Goal: Task Accomplishment & Management: Manage account settings

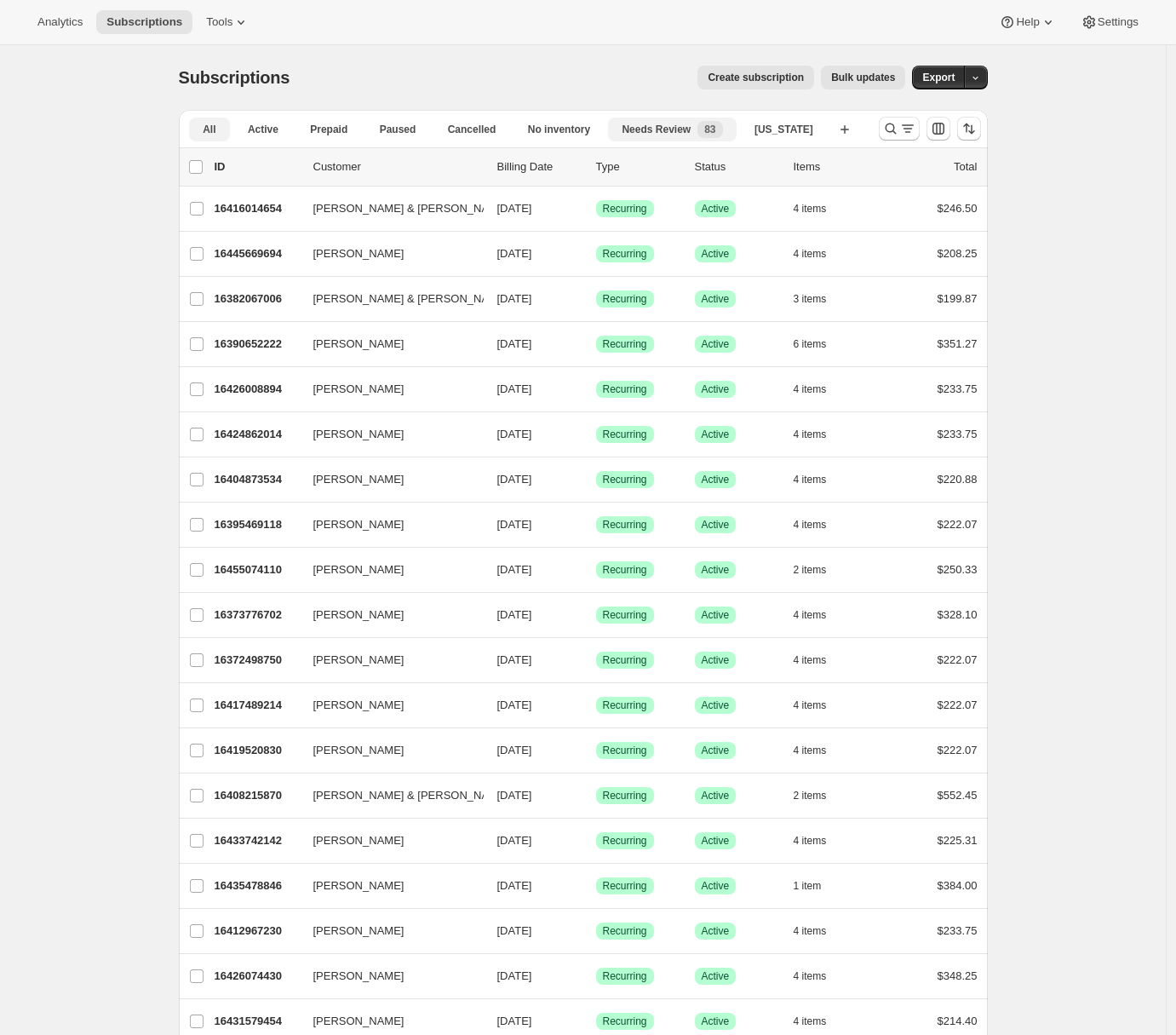
click at [677, 133] on span "Needs Review" at bounding box center [657, 129] width 69 height 14
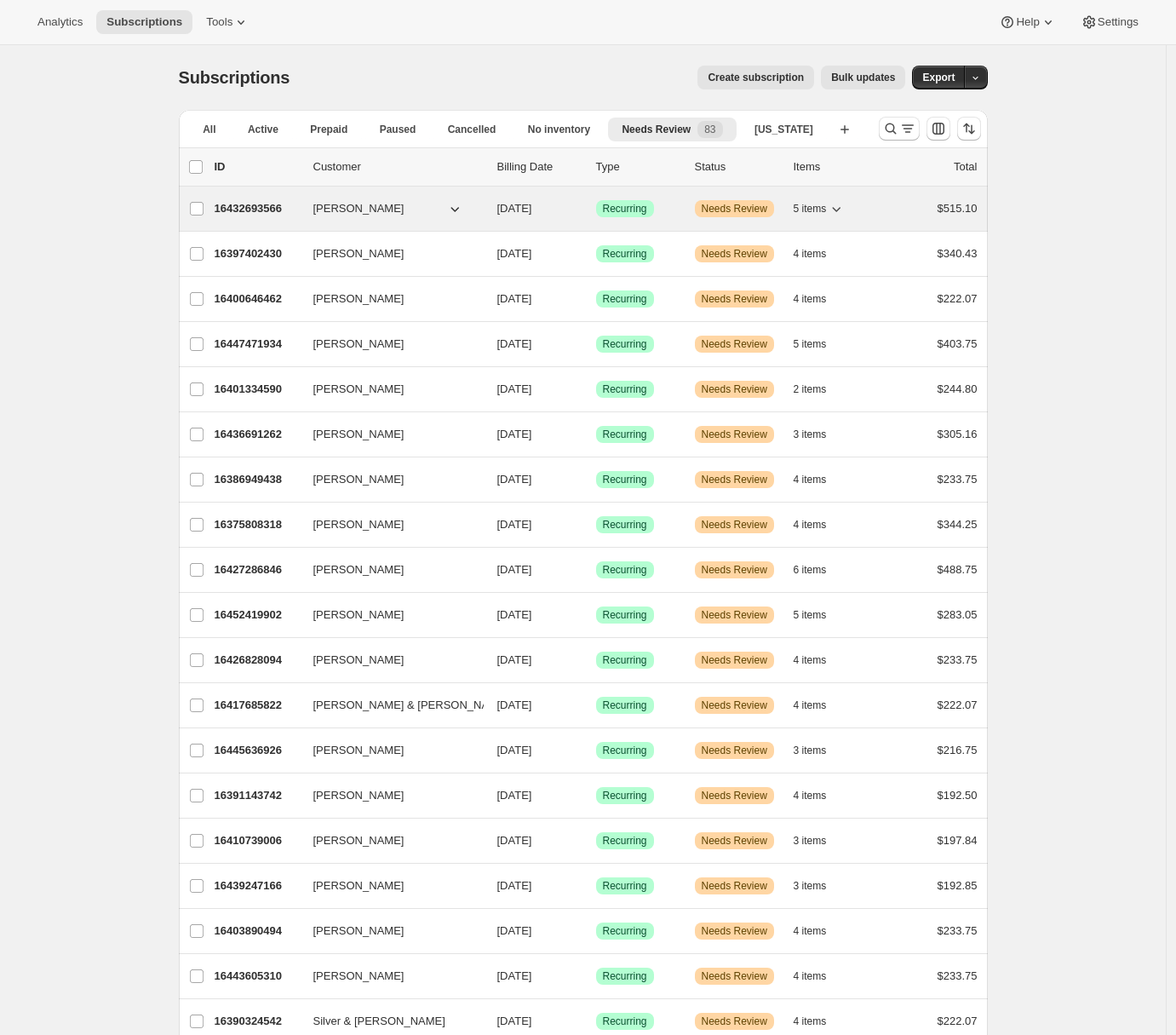
click at [236, 204] on p "16432693566" at bounding box center [257, 209] width 85 height 17
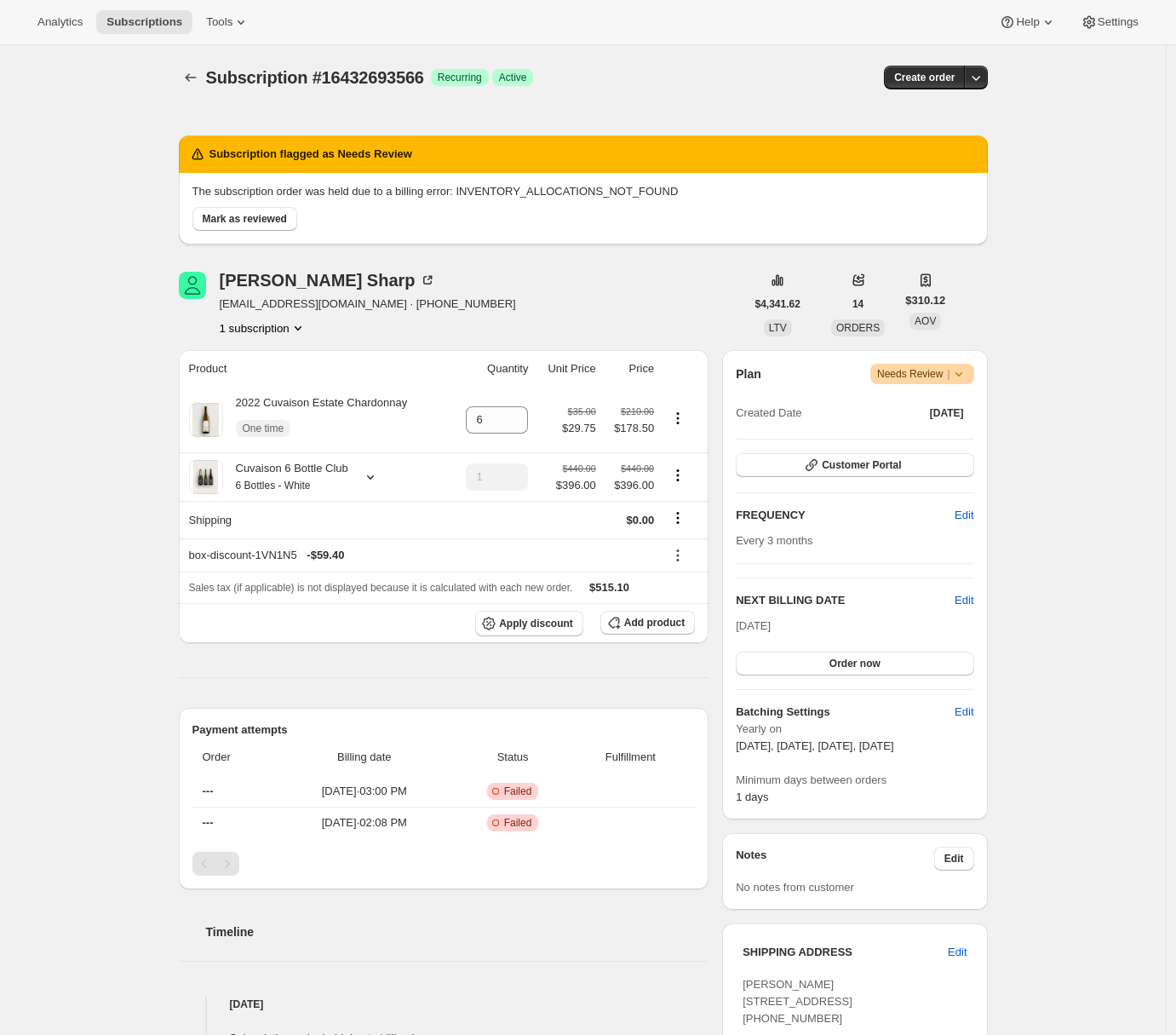
click at [110, 261] on div "Subscription #16432693566. This page is ready Subscription #16432693566 Success…" at bounding box center [582, 954] width 1166 height 1818
click at [194, 72] on icon "Subscriptions" at bounding box center [191, 78] width 17 height 17
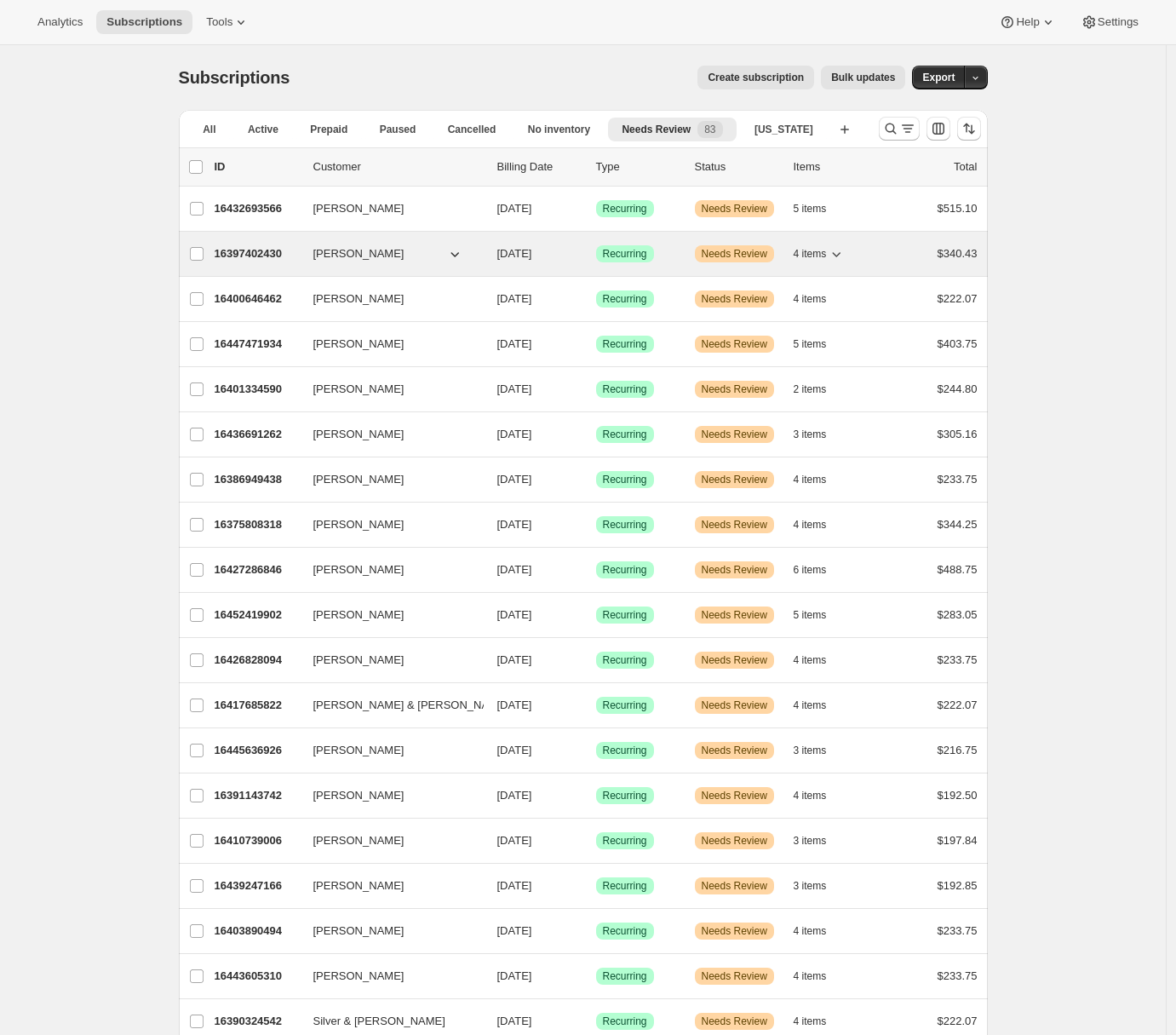
click at [248, 254] on p "16397402430" at bounding box center [257, 254] width 85 height 17
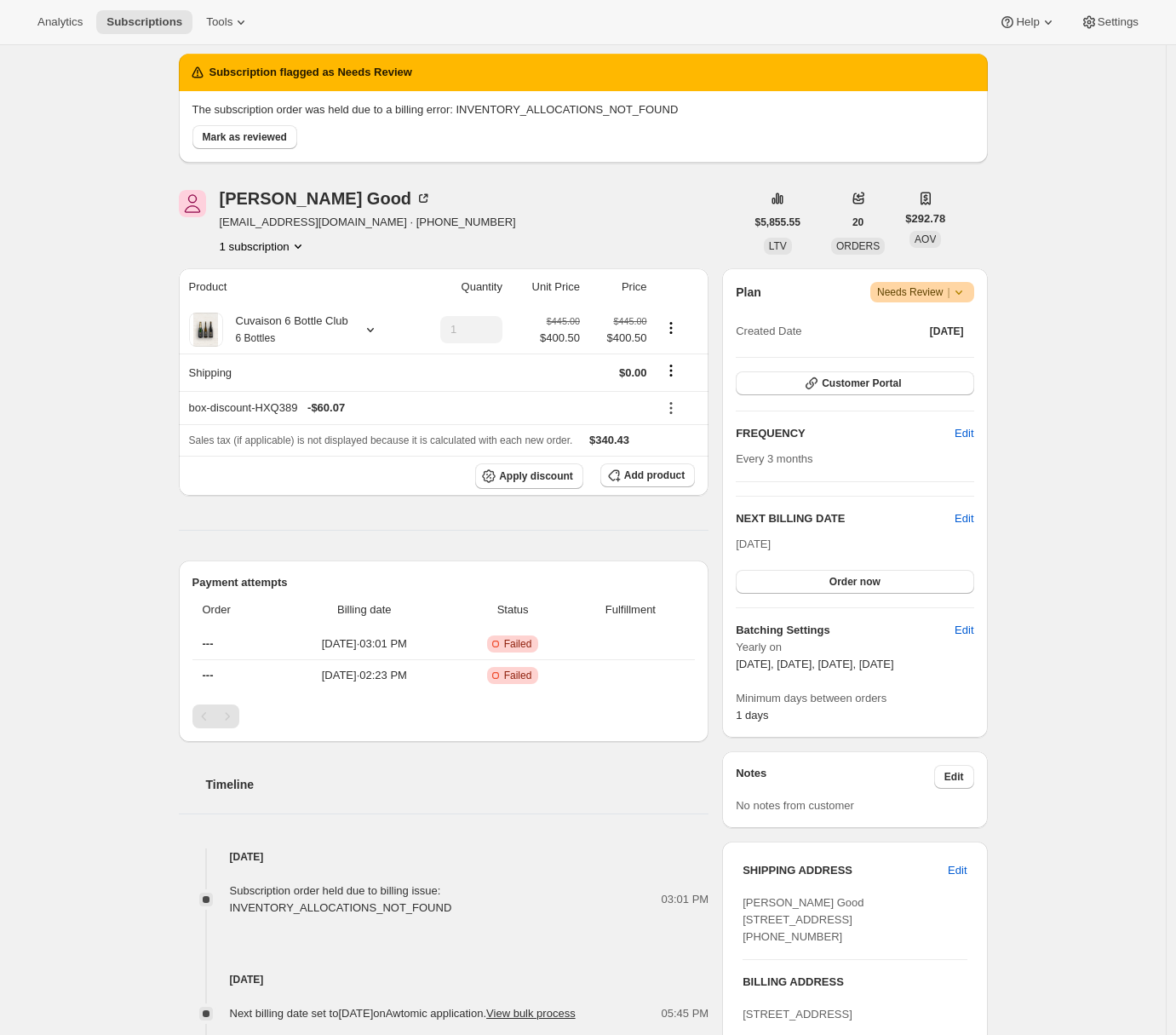
scroll to position [92, 0]
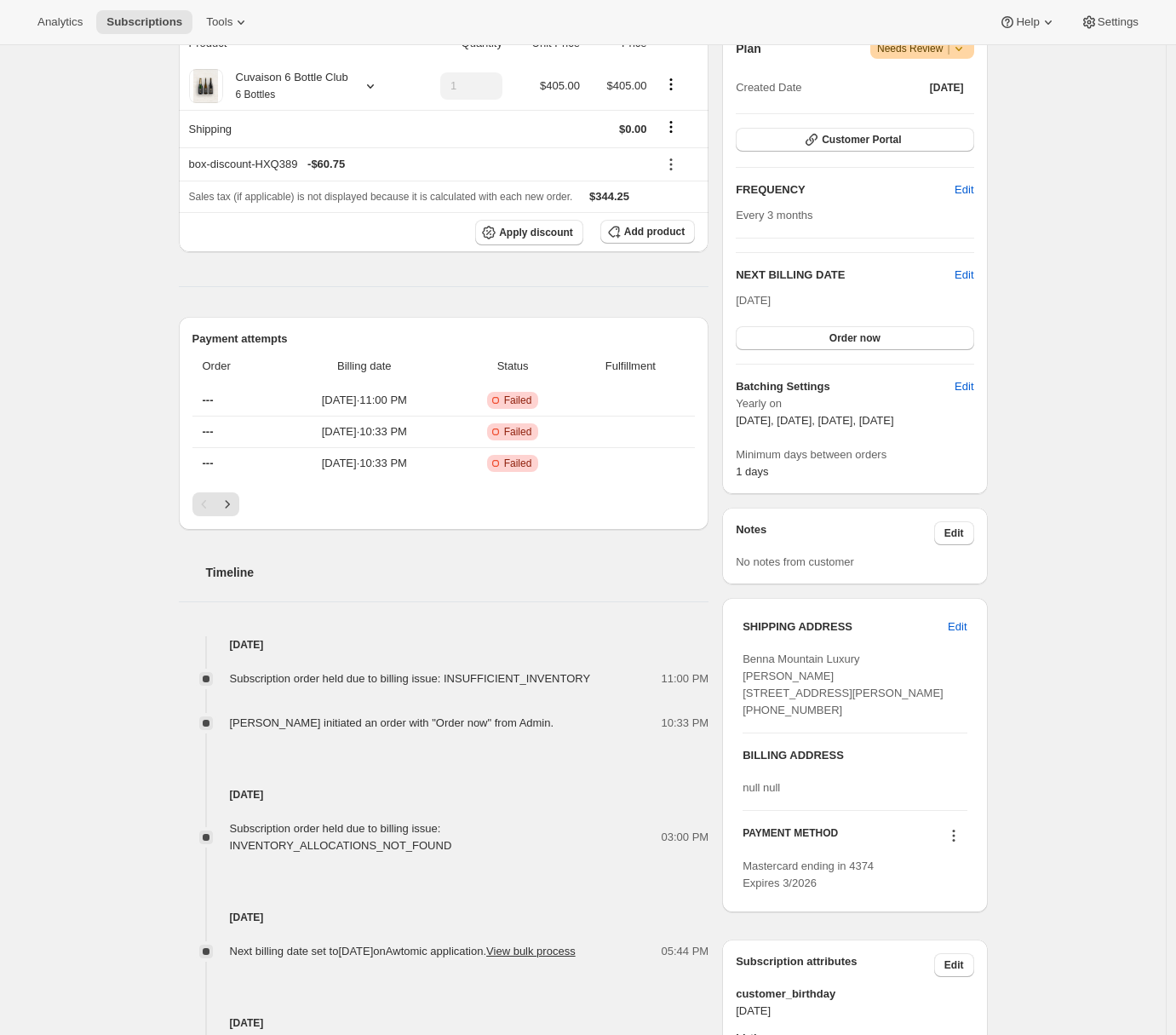
scroll to position [337, 0]
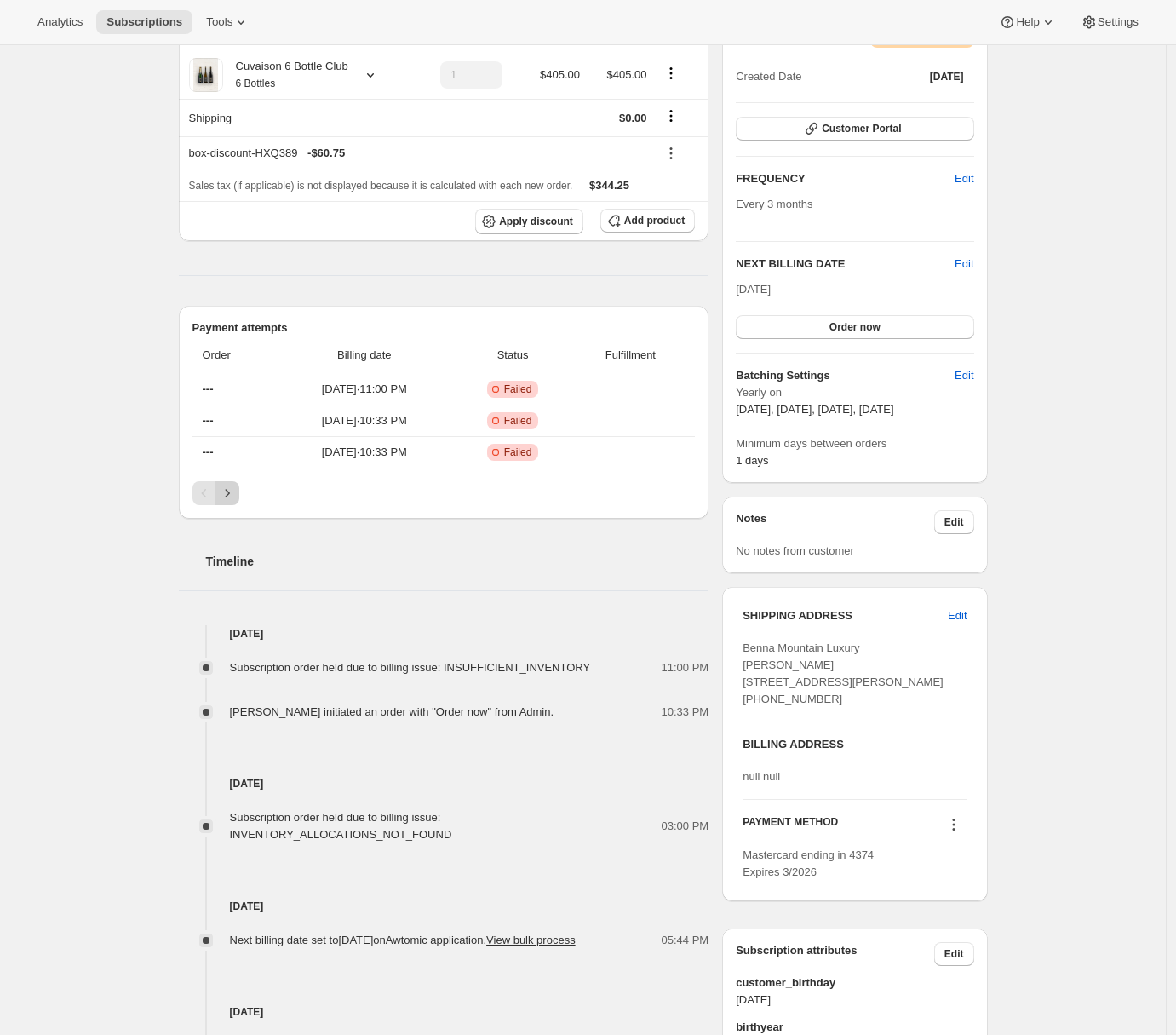
click at [233, 495] on icon "Next" at bounding box center [228, 494] width 17 height 17
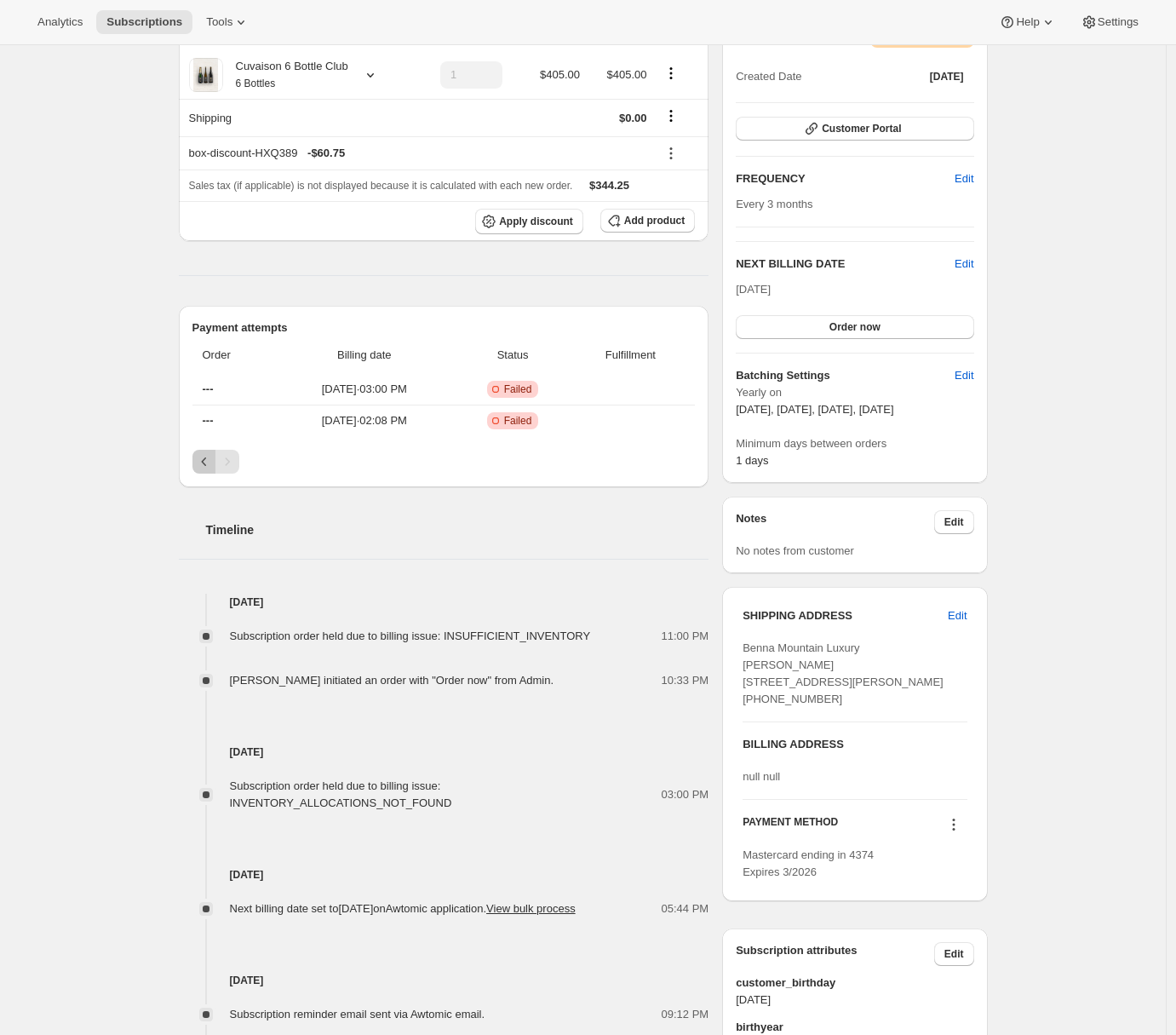
click at [206, 462] on icon "Previous" at bounding box center [204, 462] width 5 height 9
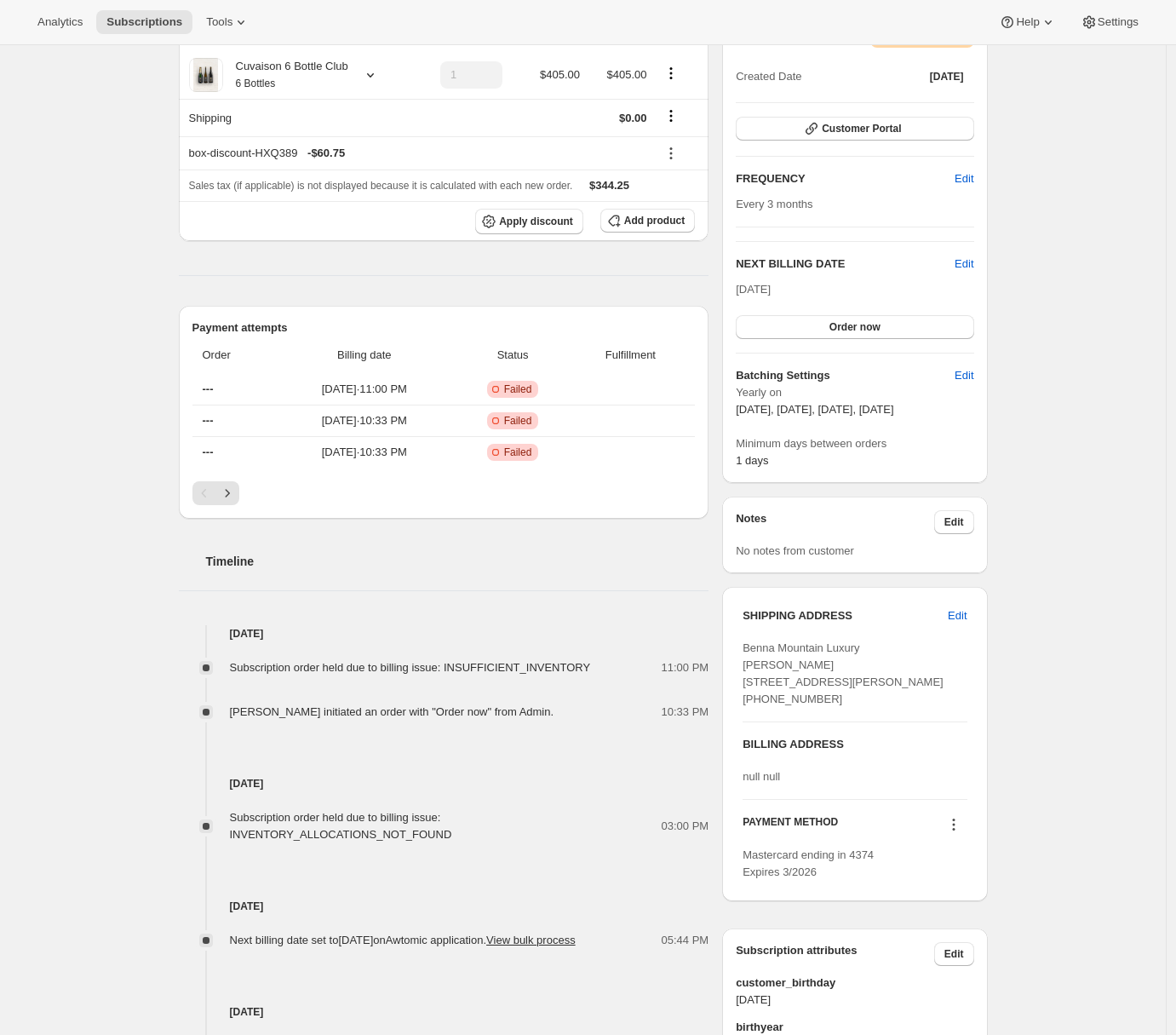
click at [204, 497] on div "Pagination" at bounding box center [204, 494] width 24 height 24
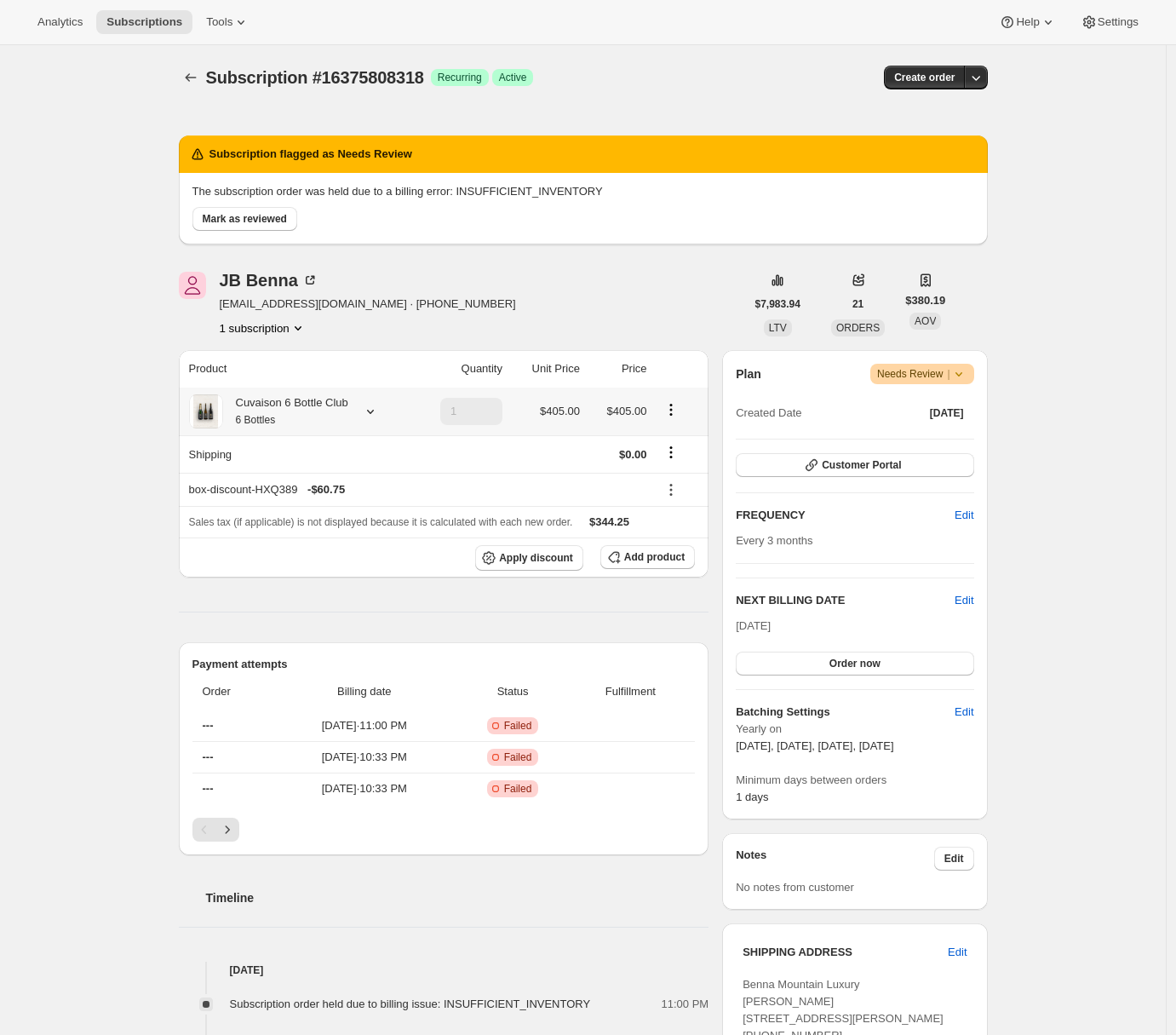
click at [374, 413] on icon at bounding box center [370, 412] width 7 height 4
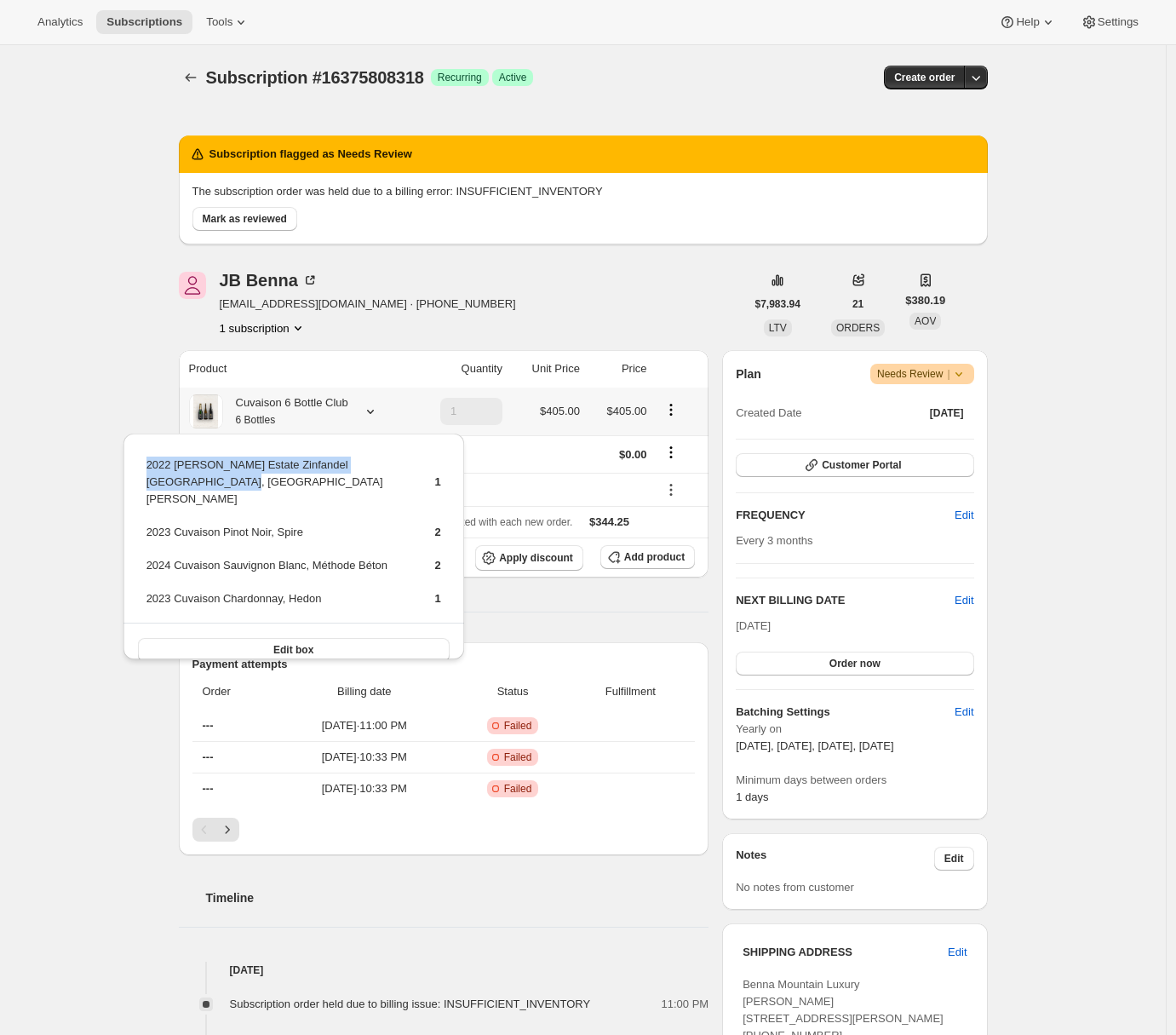
drag, startPoint x: 145, startPoint y: 464, endPoint x: 186, endPoint y: 481, distance: 44.4
click at [186, 481] on td "2022 [PERSON_NAME] Estate Zinfandel [GEOGRAPHIC_DATA], [GEOGRAPHIC_DATA][PERSON…" at bounding box center [276, 489] width 261 height 66
copy td "2022 [PERSON_NAME] Estate Zinfandel [GEOGRAPHIC_DATA], [GEOGRAPHIC_DATA][PERSON…"
click at [83, 464] on div "Subscription #16375808318. This page is ready Subscription #16375808318 Success…" at bounding box center [582, 867] width 1166 height 1644
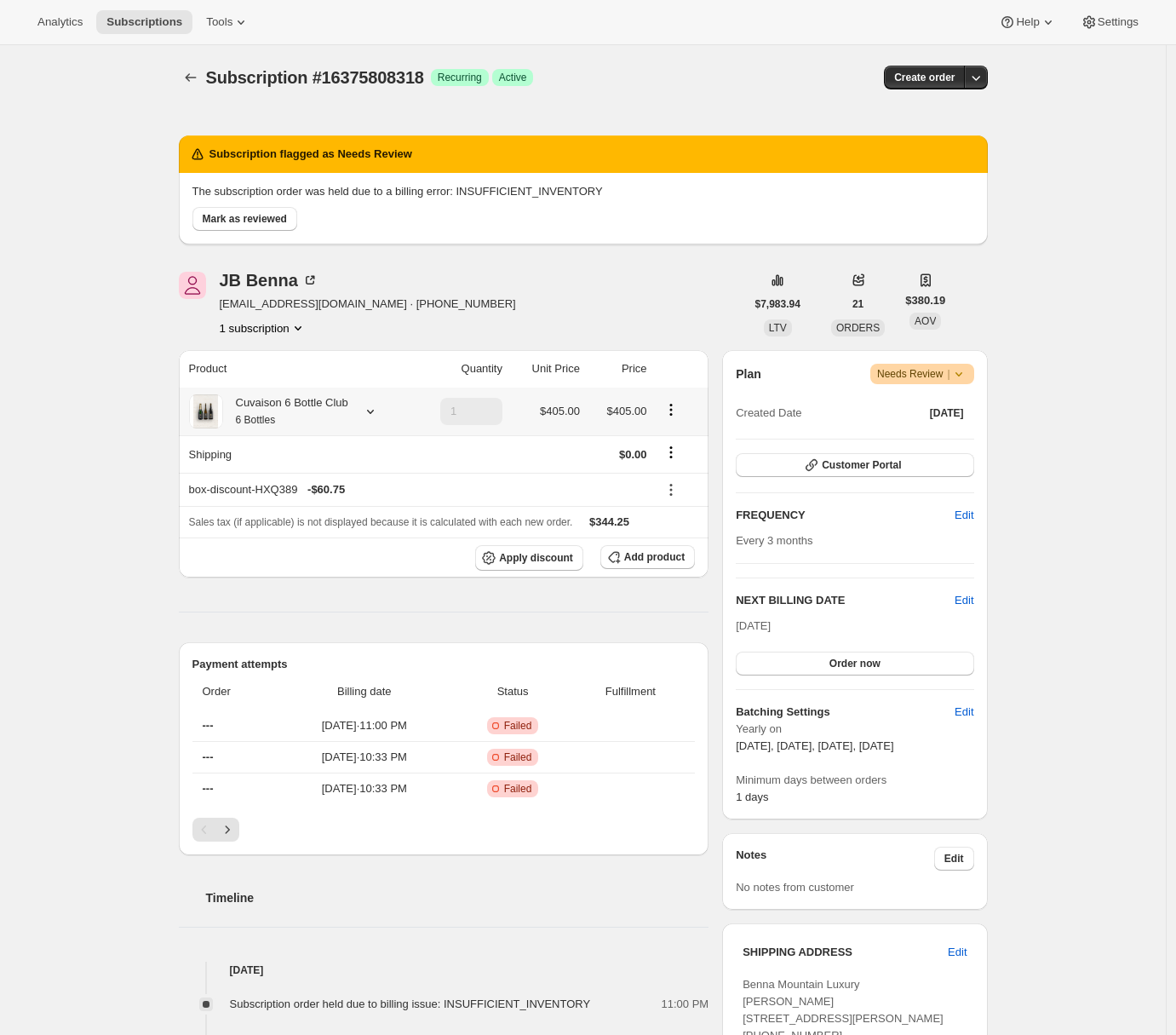
click at [274, 414] on small "6 Bottles" at bounding box center [255, 420] width 40 height 12
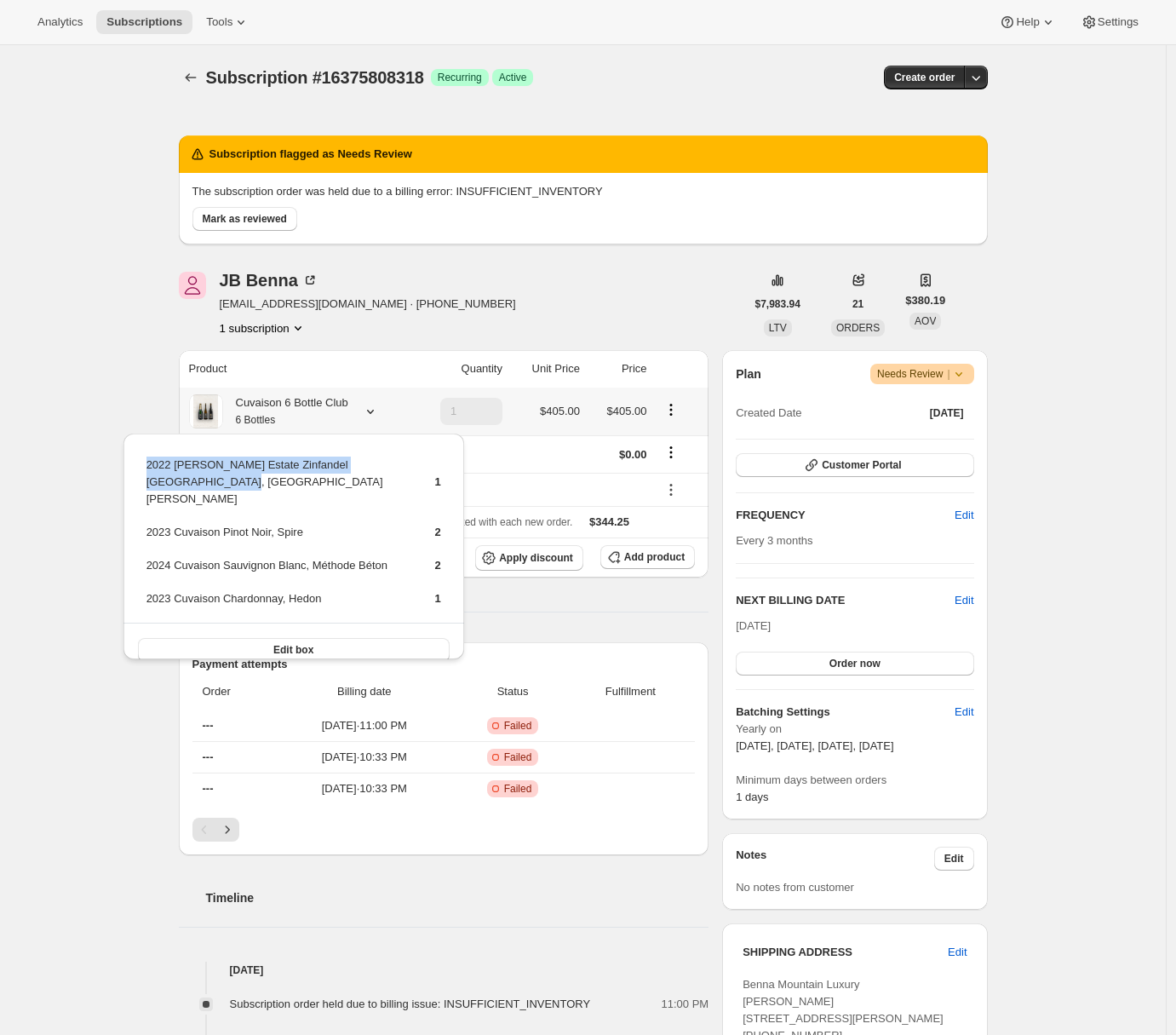
drag, startPoint x: 143, startPoint y: 464, endPoint x: 187, endPoint y: 477, distance: 45.9
click at [187, 477] on table "2022 Brandlin Estate Zinfandel Old Vine, Mount Veeder 1 2023 Cuvaison Pinot Noi…" at bounding box center [293, 538] width 299 height 168
click at [54, 489] on div "Subscription #16375808318. This page is ready Subscription #16375808318 Success…" at bounding box center [582, 867] width 1166 height 1644
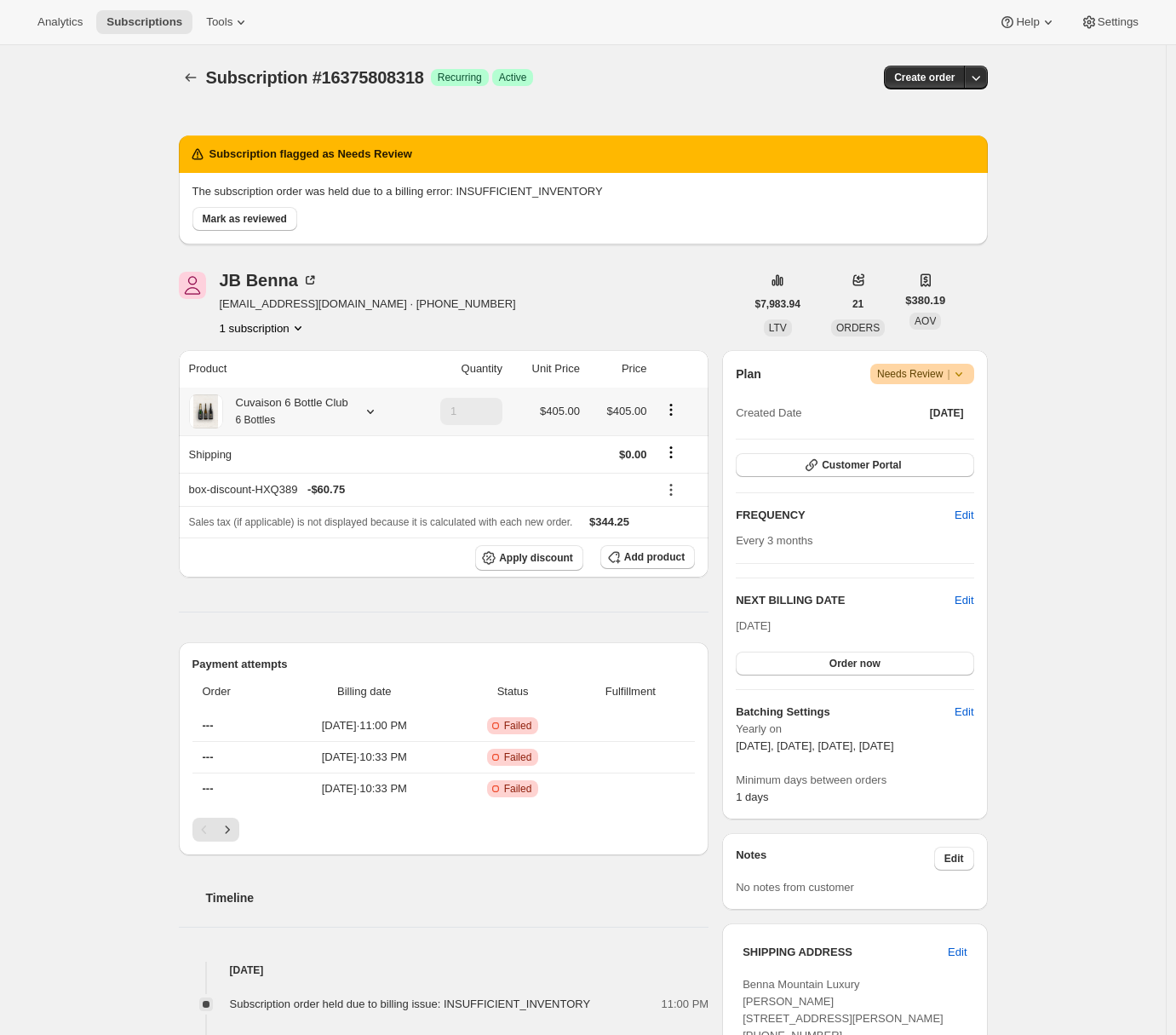
click at [284, 400] on div "Cuvaison 6 Bottle Club 6 Bottles" at bounding box center [286, 411] width 125 height 34
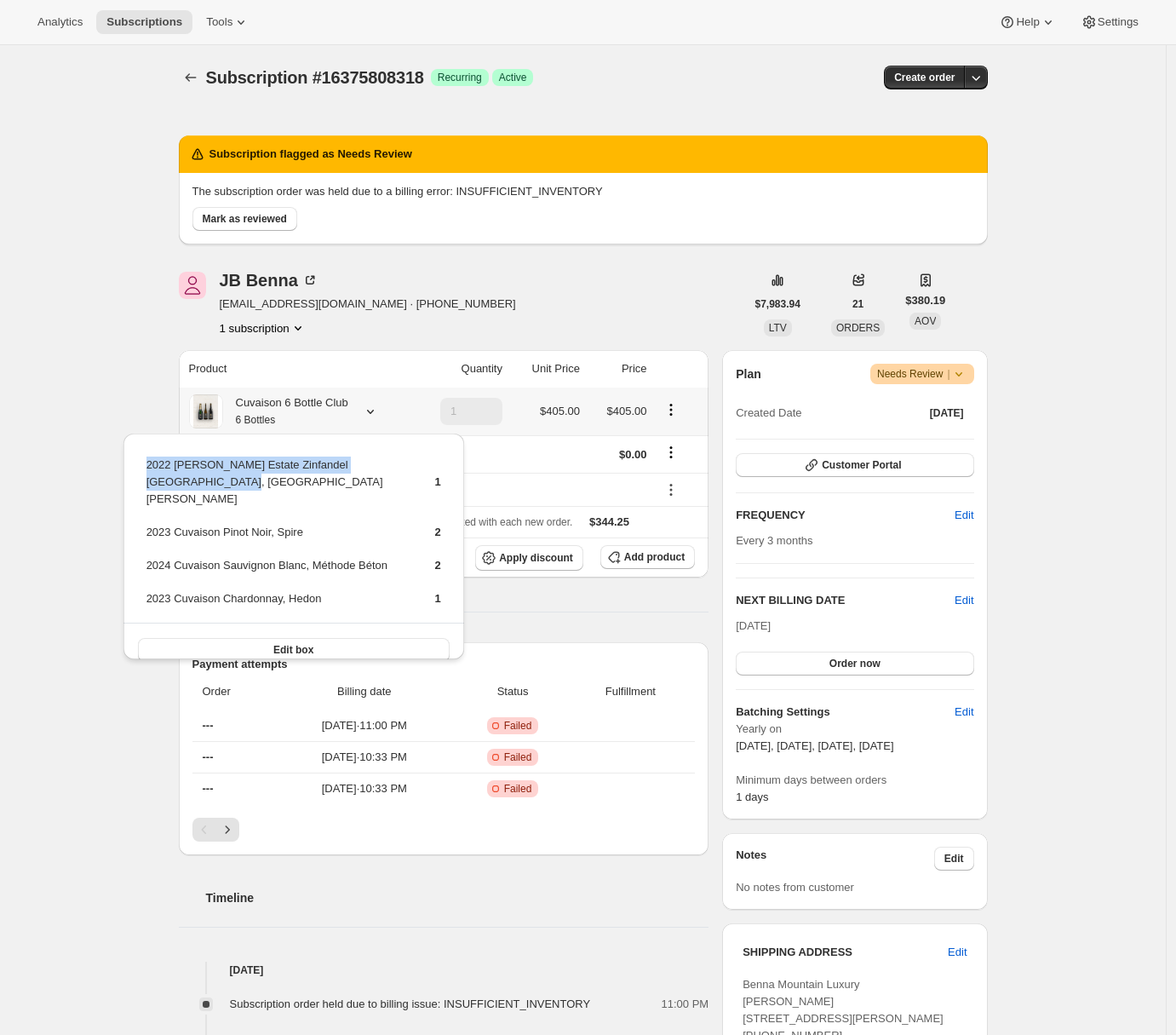
drag, startPoint x: 142, startPoint y: 467, endPoint x: 185, endPoint y: 483, distance: 45.9
click at [185, 483] on div "2022 Brandlin Estate Zinfandel Old Vine, Mount Veeder 1 2023 Cuvaison Pinot Noi…" at bounding box center [293, 554] width 341 height 243
copy tbody "2022 Brandlin Estate Zinfandel Old Vine, Mount Veeder"
drag, startPoint x: 148, startPoint y: 515, endPoint x: 319, endPoint y: 514, distance: 171.0
click at [319, 523] on td "2023 Cuvaison Pinot Noir, Spire" at bounding box center [276, 539] width 261 height 32
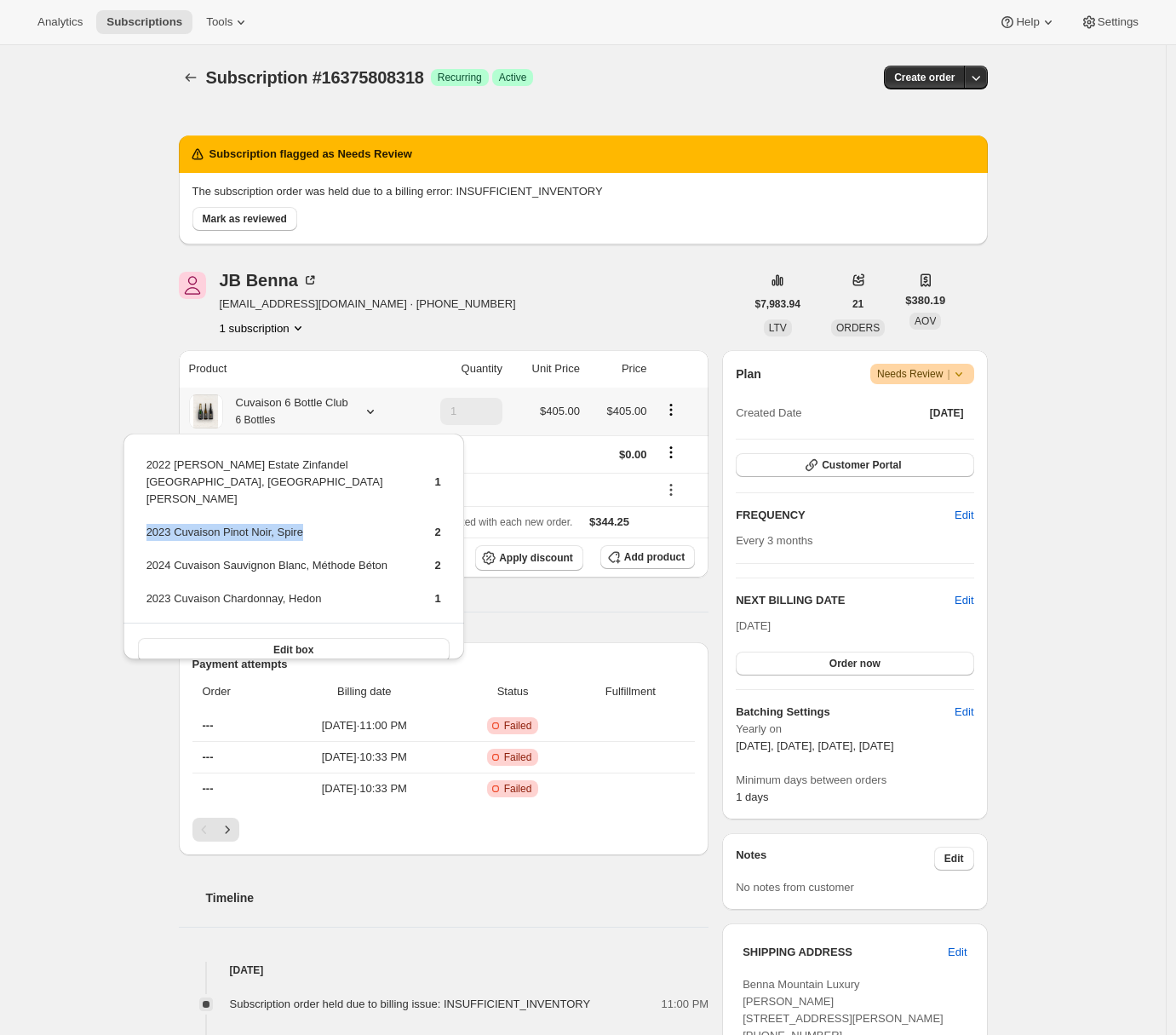
copy td "2023 Cuvaison Pinot Noir, Spire"
drag, startPoint x: 148, startPoint y: 546, endPoint x: 412, endPoint y: 547, distance: 264.0
click at [412, 557] on tr "2024 Cuvaison Sauvignon Blanc, Méthode Béton 2" at bounding box center [293, 572] width 296 height 32
copy td "2024 Cuvaison Sauvignon Blanc, Méthode Béton"
drag, startPoint x: 148, startPoint y: 581, endPoint x: 340, endPoint y: 574, distance: 192.1
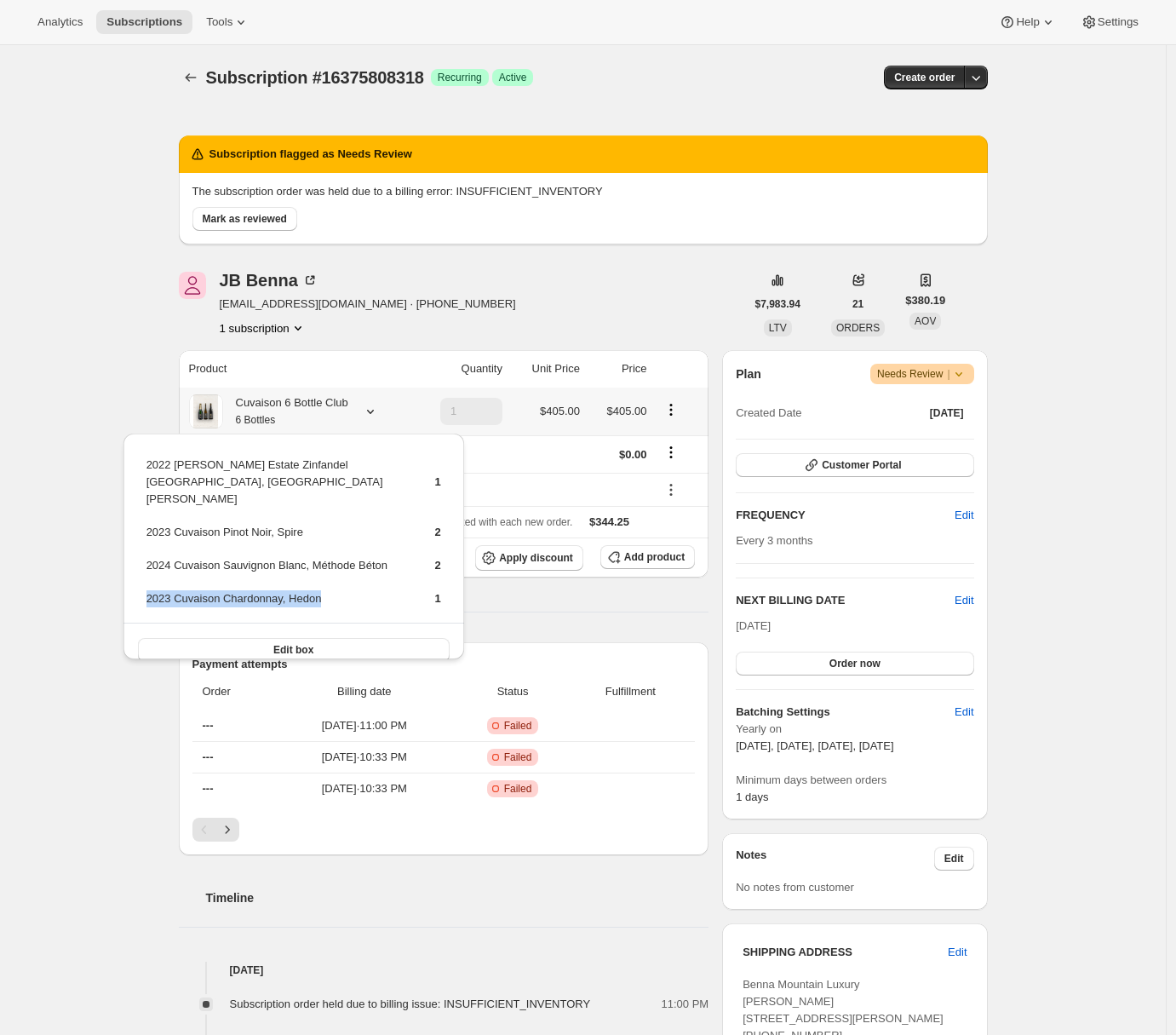
click at [340, 590] on td "2023 Cuvaison Chardonnay, Hedon" at bounding box center [276, 605] width 261 height 32
copy td "2023 Cuvaison Chardonnay, Hedon"
click at [90, 313] on div "Subscription #16375808318. This page is ready Subscription #16375808318 Success…" at bounding box center [582, 867] width 1166 height 1644
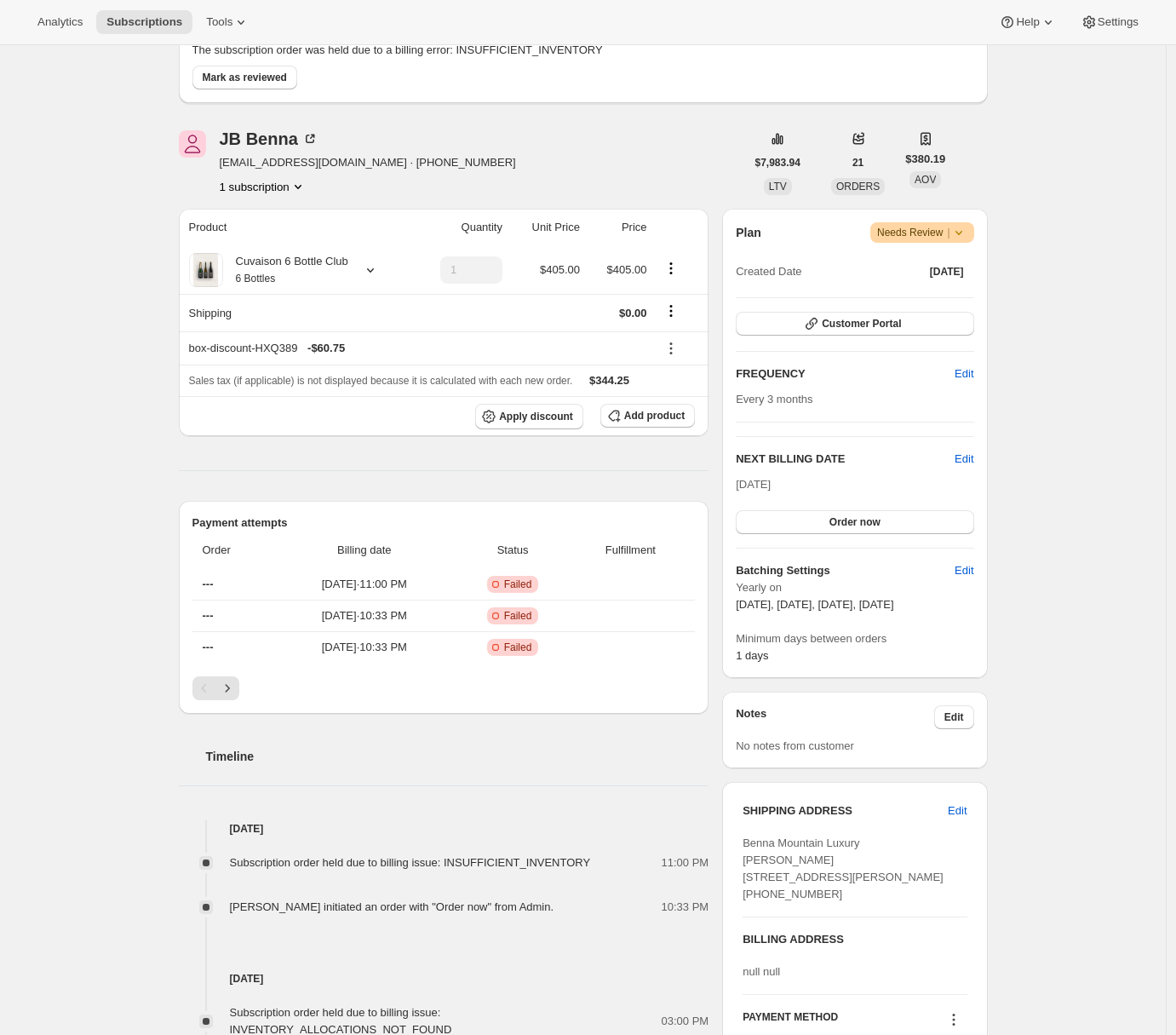
scroll to position [210, 0]
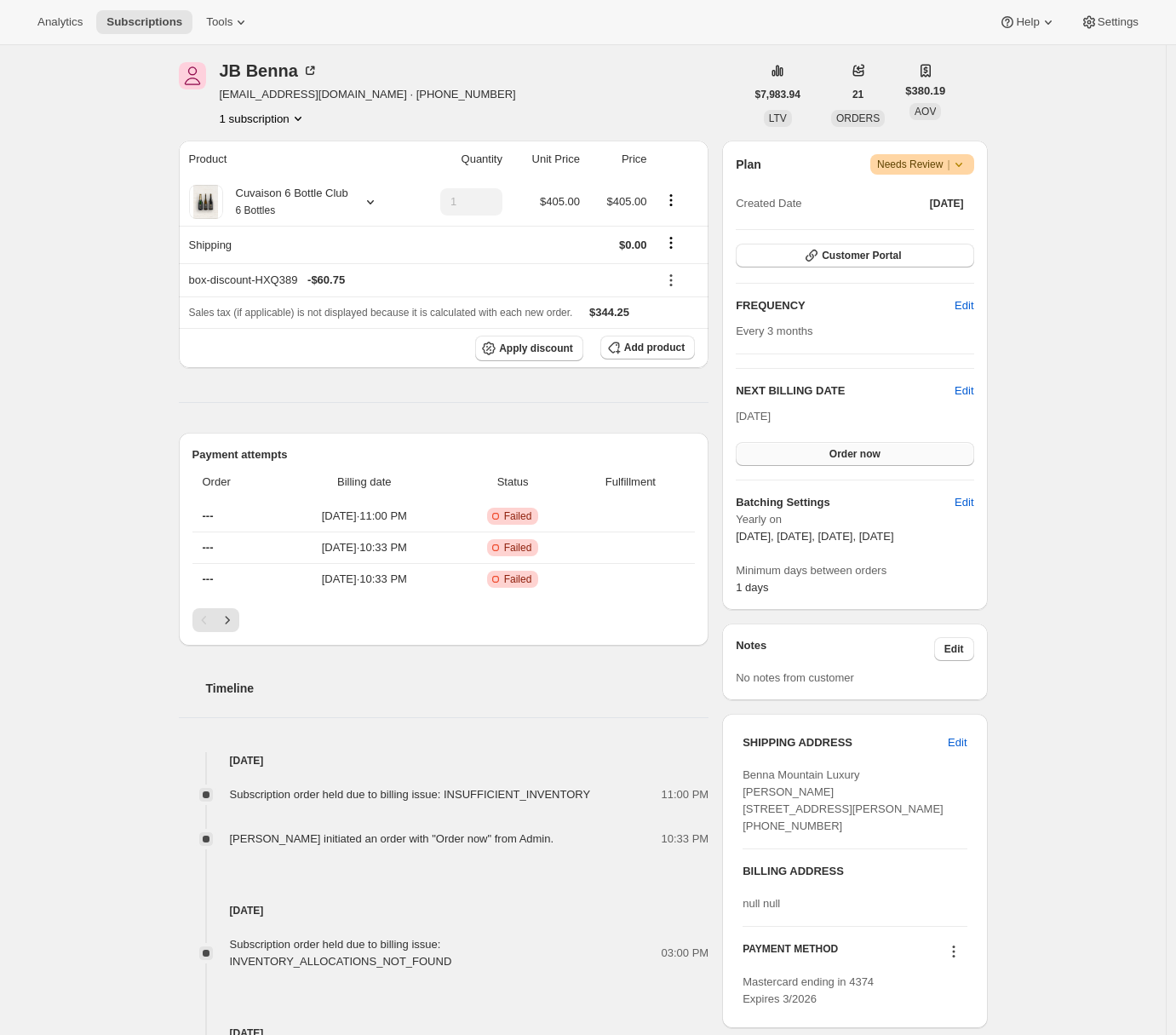
click at [827, 457] on button "Order now" at bounding box center [854, 454] width 237 height 24
click at [827, 458] on span "Click to confirm" at bounding box center [855, 454] width 78 height 14
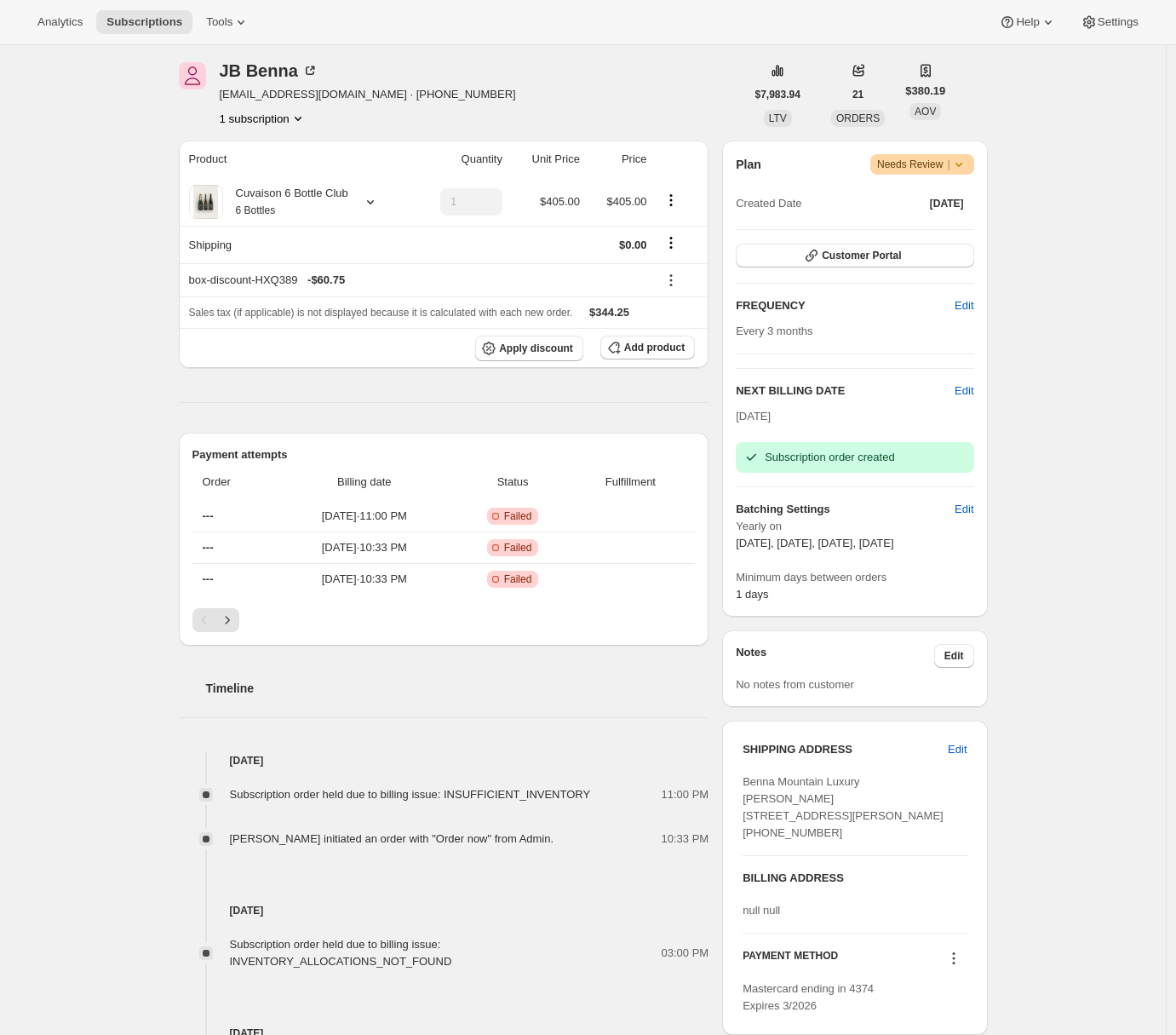
click at [98, 389] on div "Subscription #16375808318. This page is ready Subscription #16375808318 Success…" at bounding box center [582, 658] width 1166 height 1644
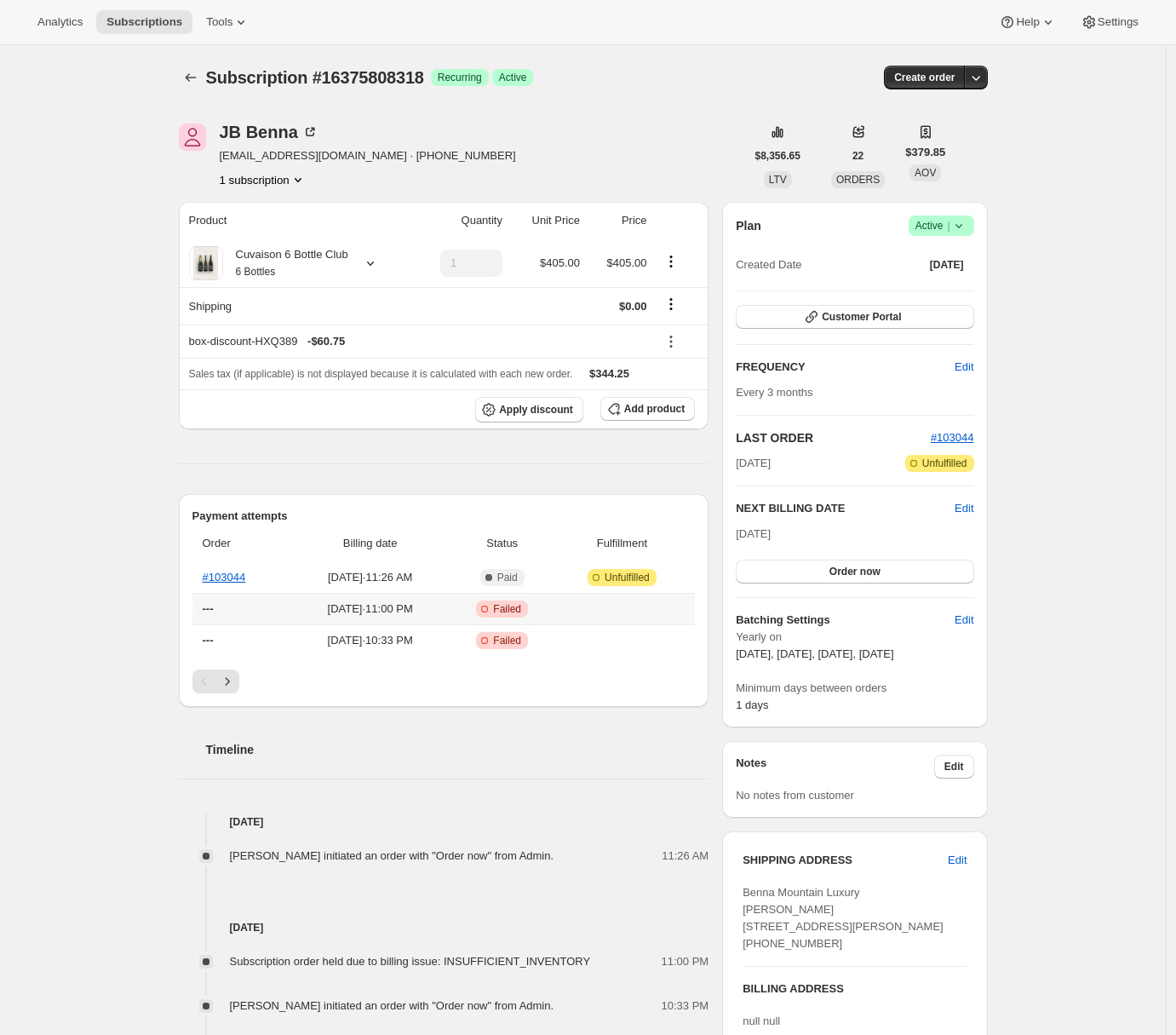
drag, startPoint x: 325, startPoint y: 612, endPoint x: 376, endPoint y: 615, distance: 51.1
click at [376, 615] on span "Sep 10, 2025 · 11:00 PM" at bounding box center [370, 609] width 150 height 17
click at [128, 366] on div "Subscription #16375808318. This page is ready Subscription #16375808318 Success…" at bounding box center [582, 792] width 1166 height 1496
click at [229, 22] on span "Tools" at bounding box center [219, 22] width 27 height 14
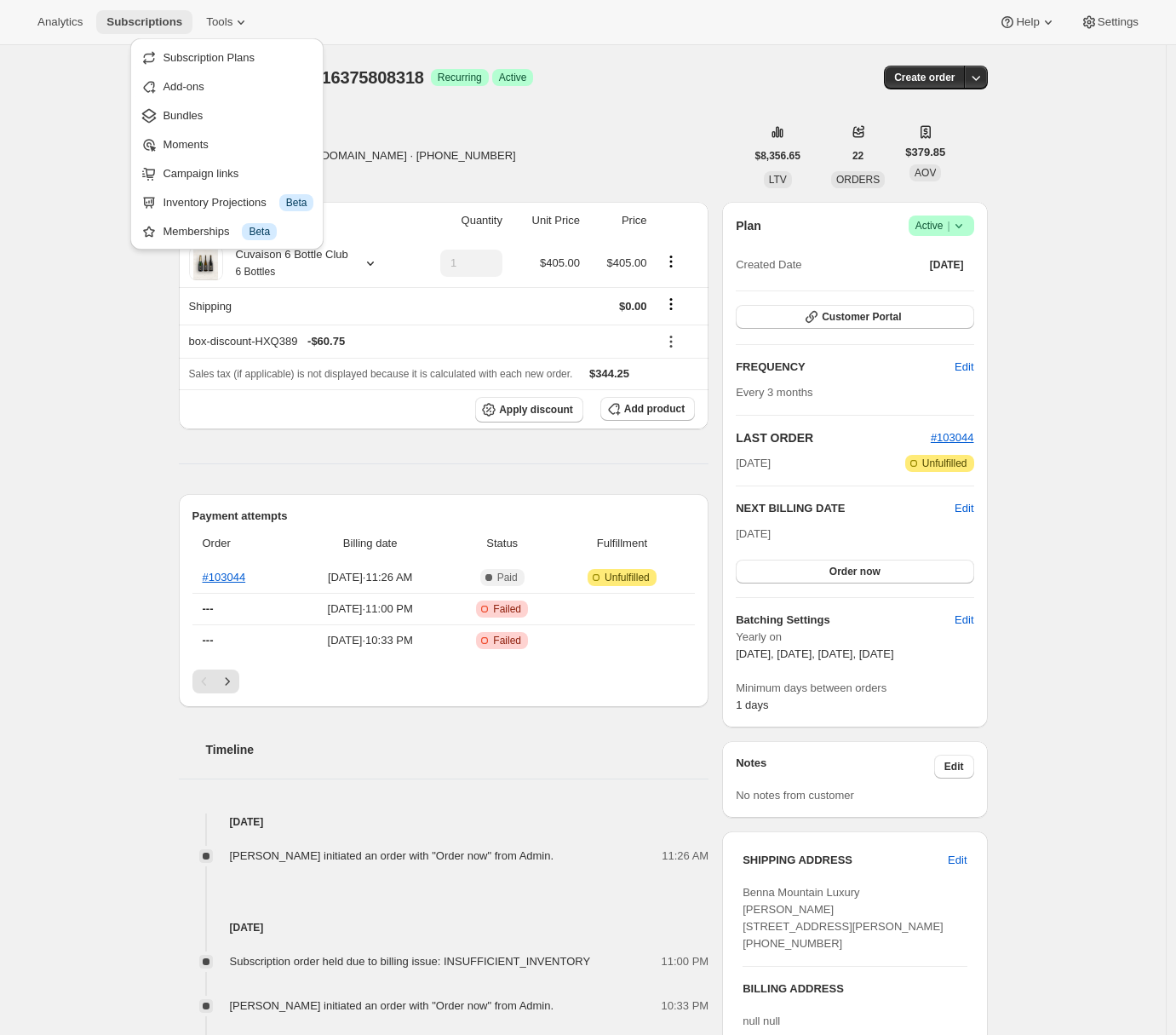
click at [161, 29] on button "Subscriptions" at bounding box center [145, 22] width 97 height 24
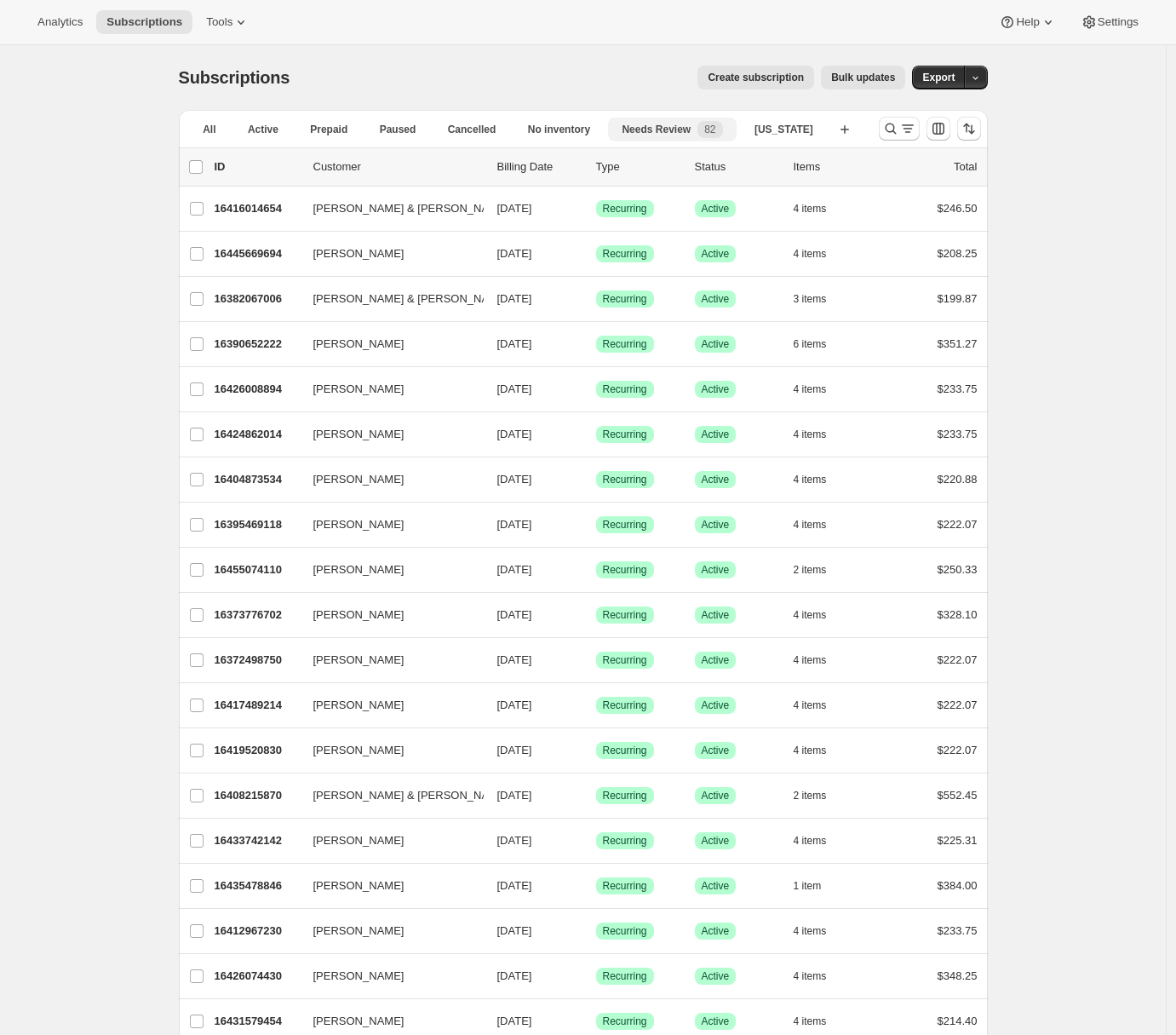
click at [688, 131] on span "Needs Review" at bounding box center [657, 129] width 69 height 14
click at [676, 136] on div "Needs Review 82" at bounding box center [672, 129] width 100 height 17
click at [205, 130] on button "All" at bounding box center [210, 129] width 41 height 24
click at [690, 128] on span "Needs Review" at bounding box center [657, 129] width 69 height 14
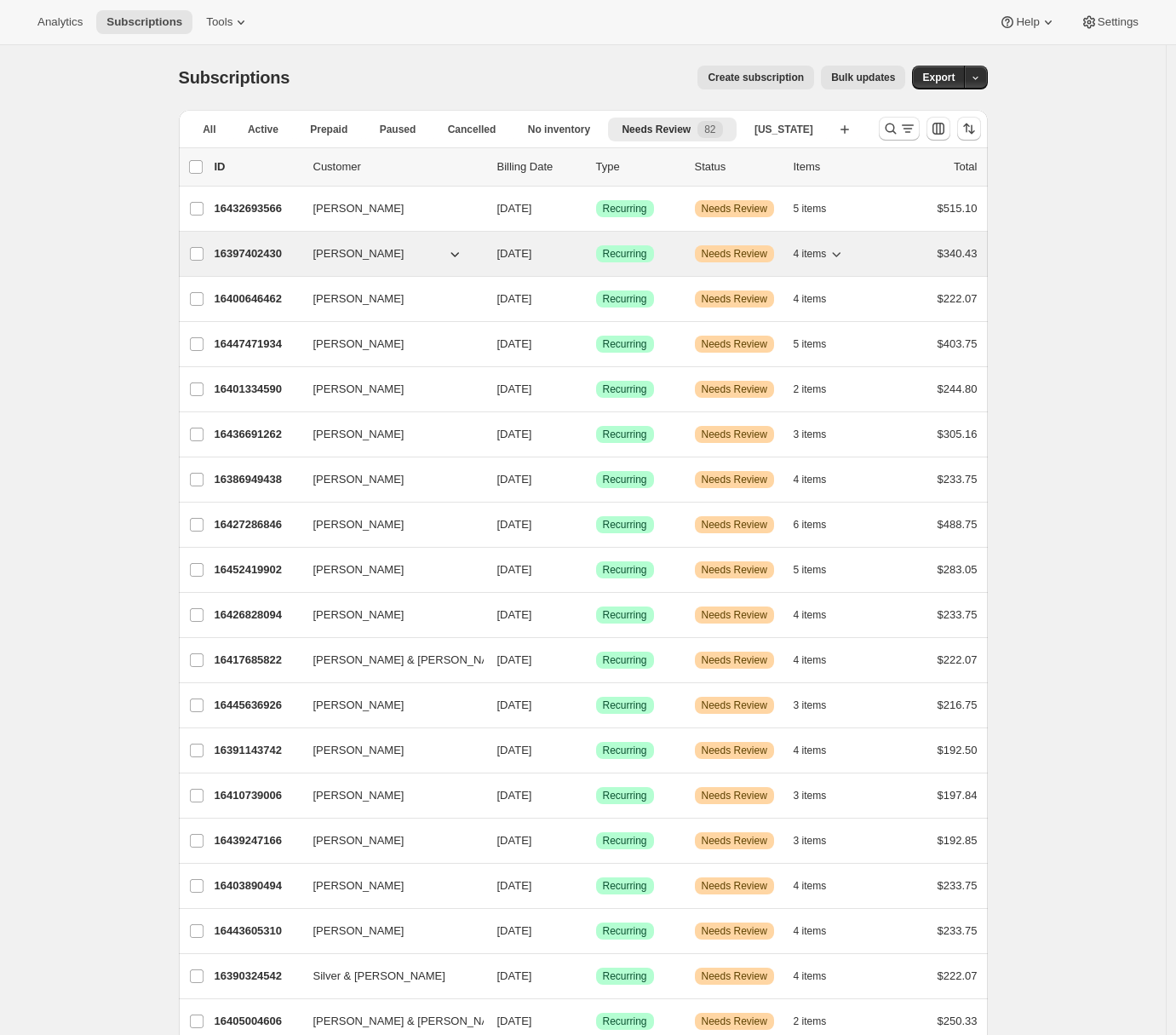
click at [256, 260] on p "16397402430" at bounding box center [257, 254] width 85 height 17
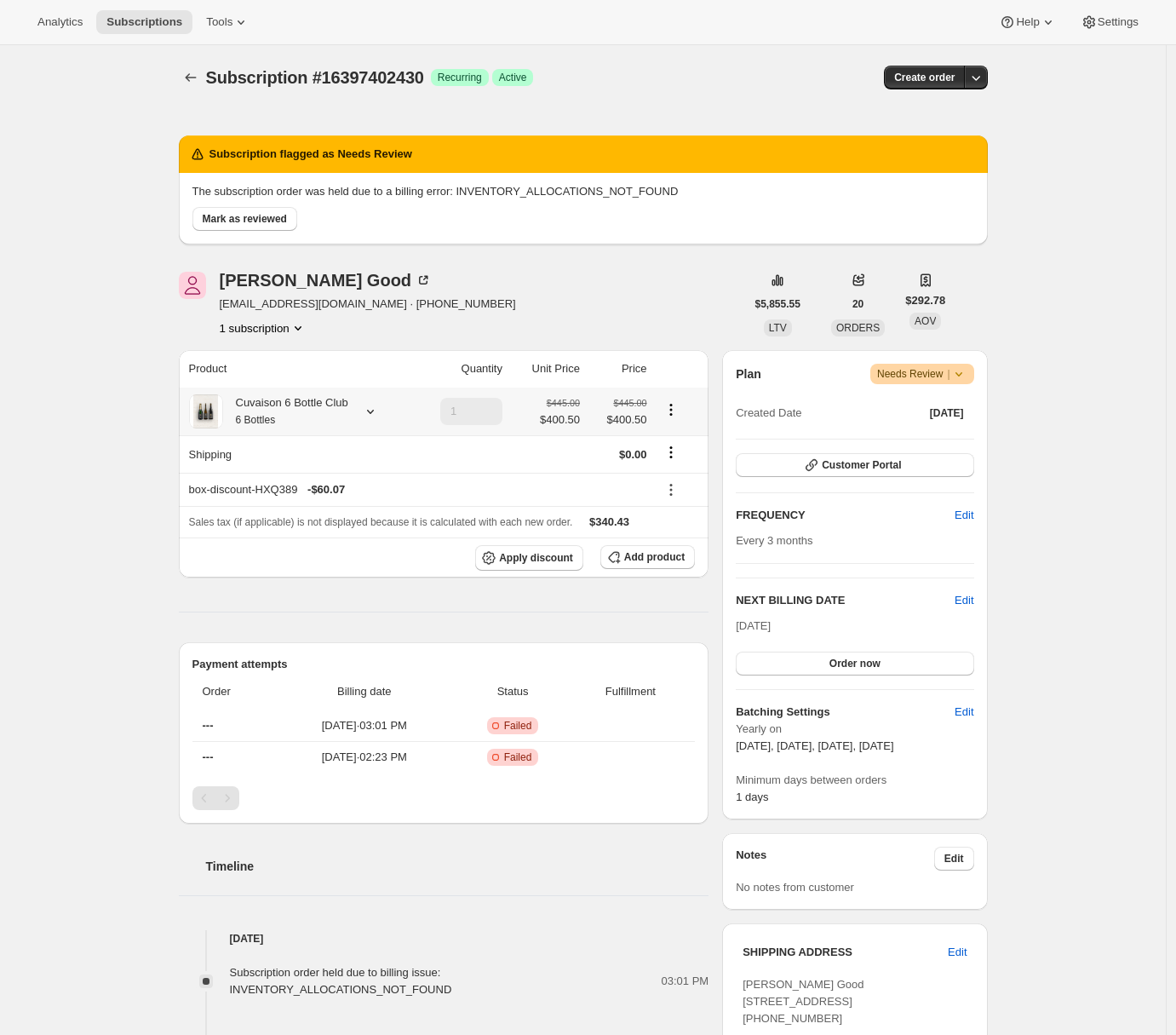
click at [311, 403] on div "Cuvaison 6 Bottle Club 6 Bottles" at bounding box center [286, 411] width 125 height 34
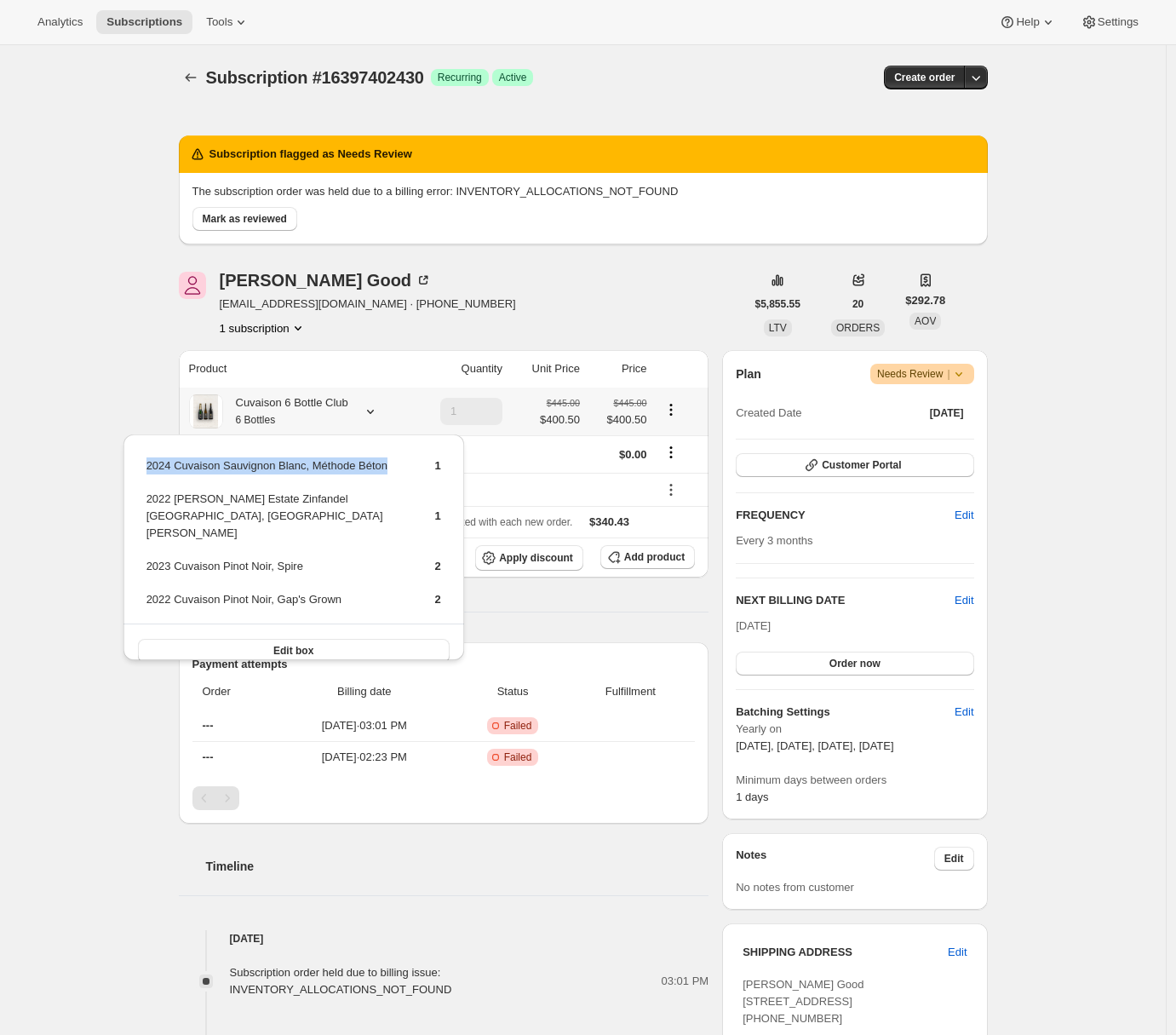
drag, startPoint x: 159, startPoint y: 465, endPoint x: 408, endPoint y: 463, distance: 249.0
click at [408, 463] on tr "2024 Cuvaison Sauvignon Blanc, Méthode Béton 1" at bounding box center [293, 472] width 296 height 32
copy td "2024 Cuvaison Sauvignon Blanc, Méthode Béton"
drag, startPoint x: 143, startPoint y: 579, endPoint x: 358, endPoint y: 583, distance: 215.0
click at [358, 583] on table "2024 Cuvaison Sauvignon Blanc, Méthode Béton 1 2022 Brandlin Estate Zinfandel O…" at bounding box center [293, 539] width 299 height 168
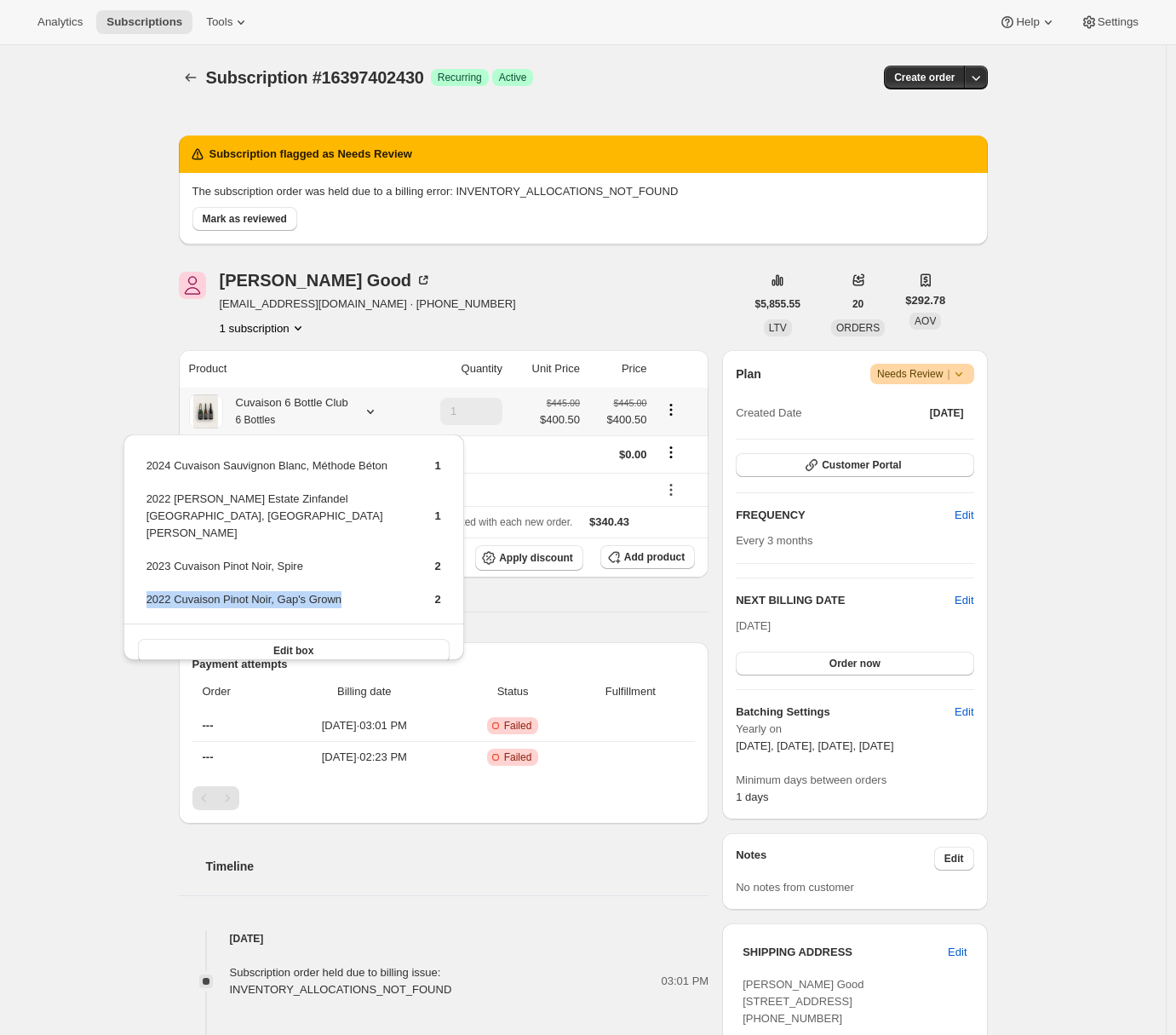
drag, startPoint x: 343, startPoint y: 578, endPoint x: 144, endPoint y: 578, distance: 199.0
click at [144, 578] on table "2024 Cuvaison Sauvignon Blanc, Méthode Béton 1 2022 Brandlin Estate Zinfandel O…" at bounding box center [293, 539] width 299 height 168
copy td "2022 Cuvaison Pinot Noir, Gap's Grown"
click at [83, 626] on div "Subscription #16397402430. This page is ready Subscription #16397402430 Success…" at bounding box center [582, 830] width 1166 height 1569
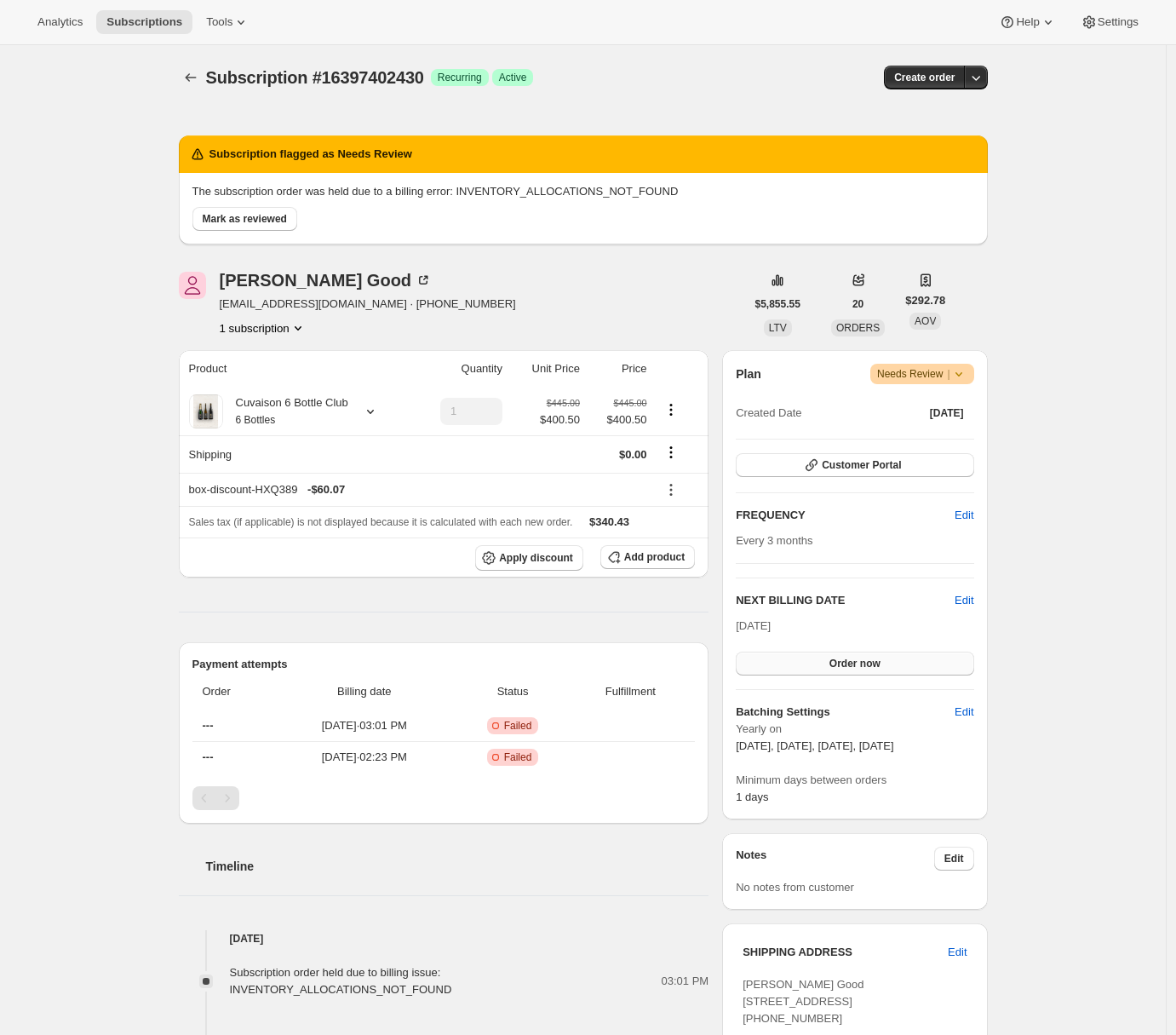
click at [898, 668] on button "Order now" at bounding box center [854, 664] width 237 height 24
click at [898, 668] on button "Click to confirm" at bounding box center [854, 664] width 237 height 24
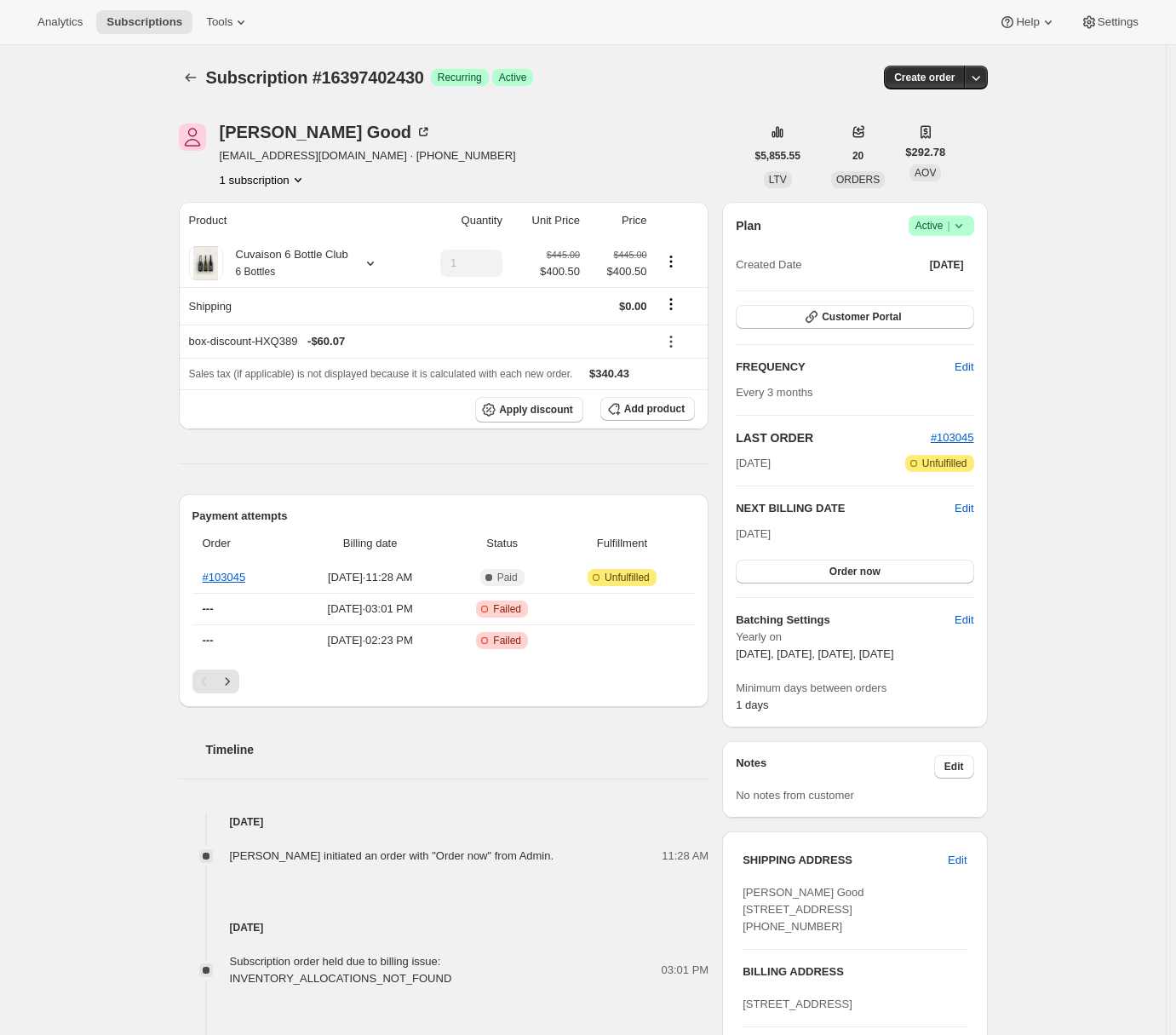
click at [79, 141] on div "Subscription #16397402430. This page is ready Subscription #16397402430 Success…" at bounding box center [582, 784] width 1166 height 1478
click at [193, 73] on icon "Subscriptions" at bounding box center [191, 78] width 17 height 17
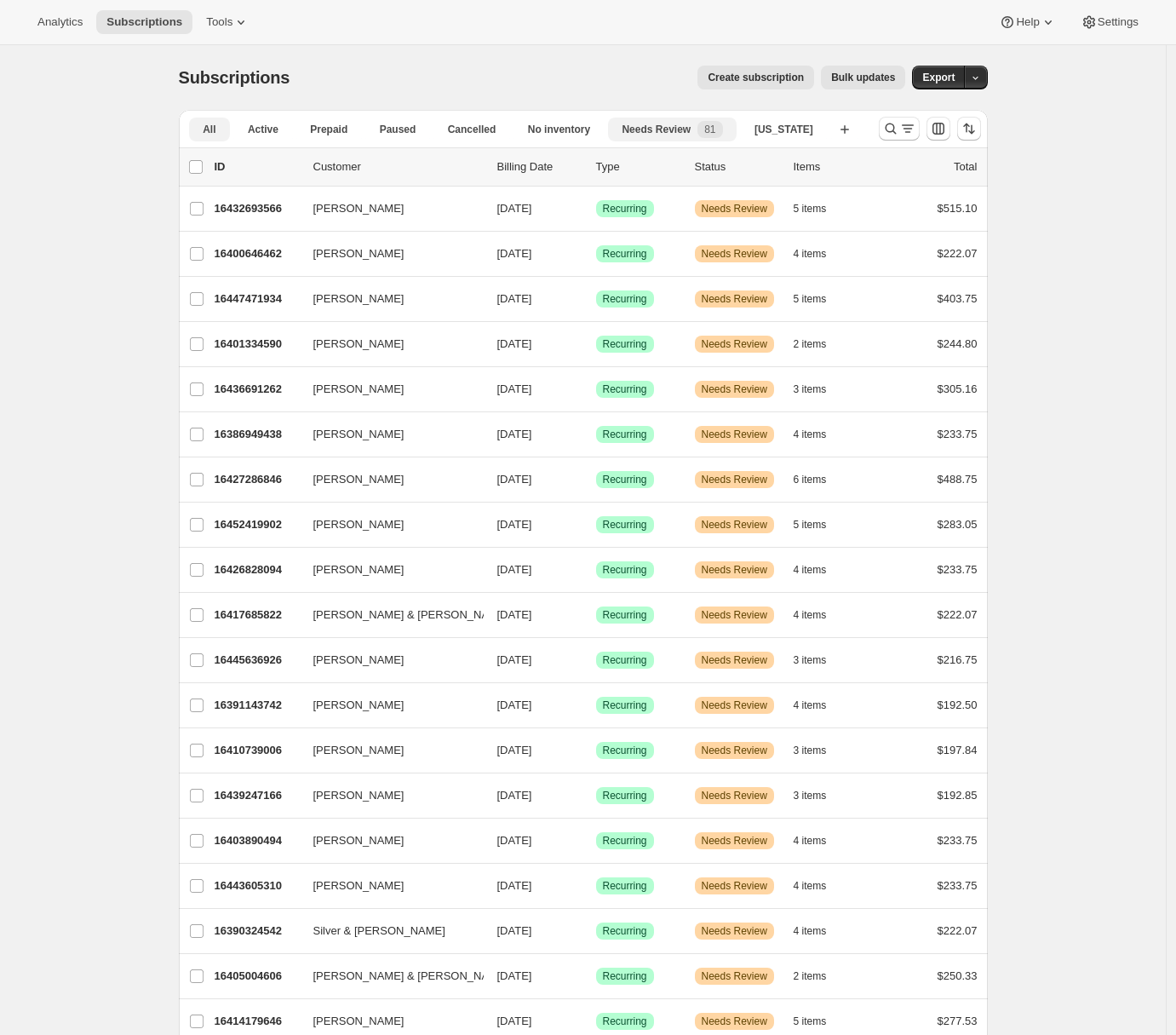
click at [216, 128] on span "All" at bounding box center [209, 129] width 13 height 14
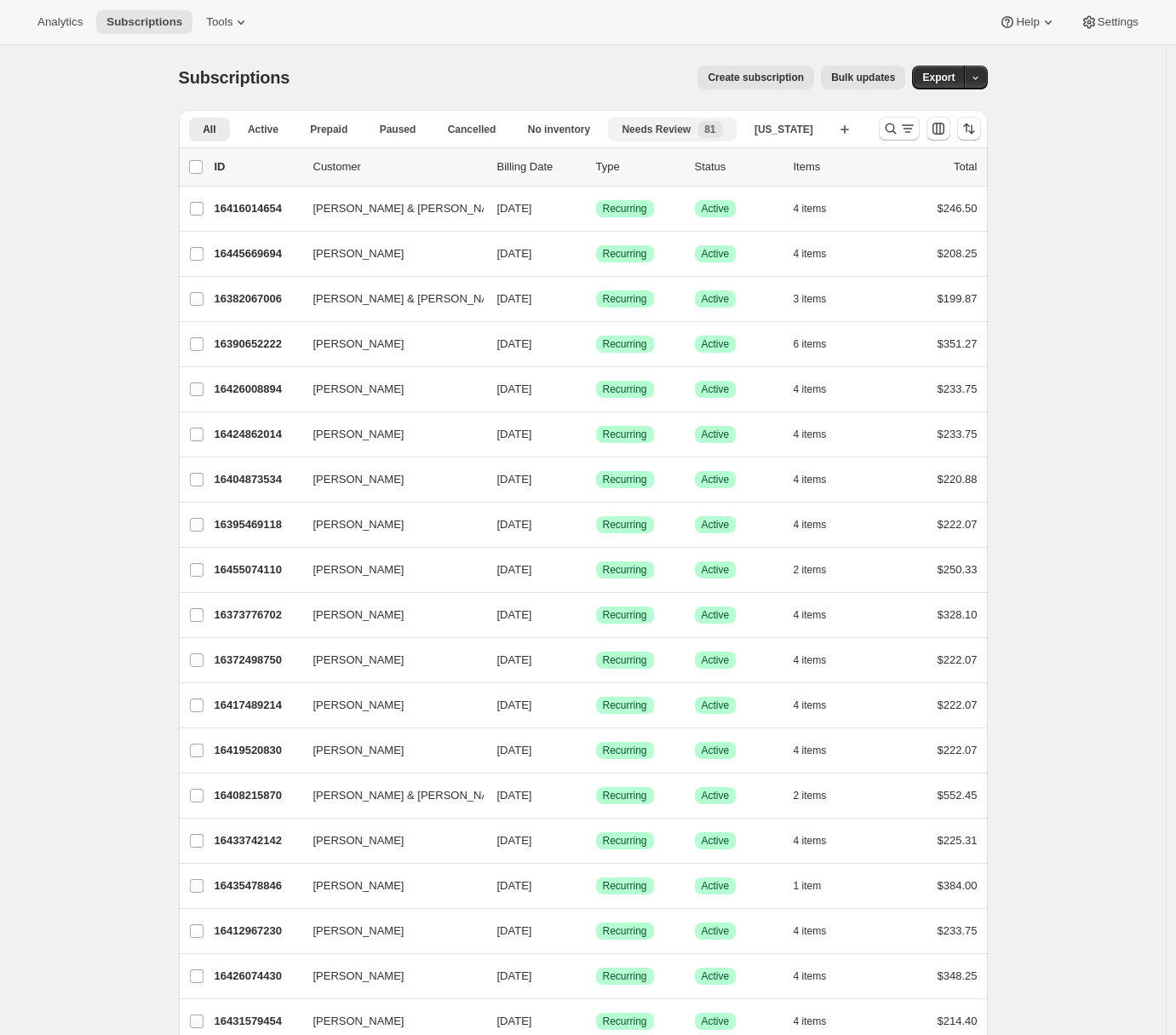
click at [686, 132] on span "Needs Review" at bounding box center [657, 129] width 69 height 14
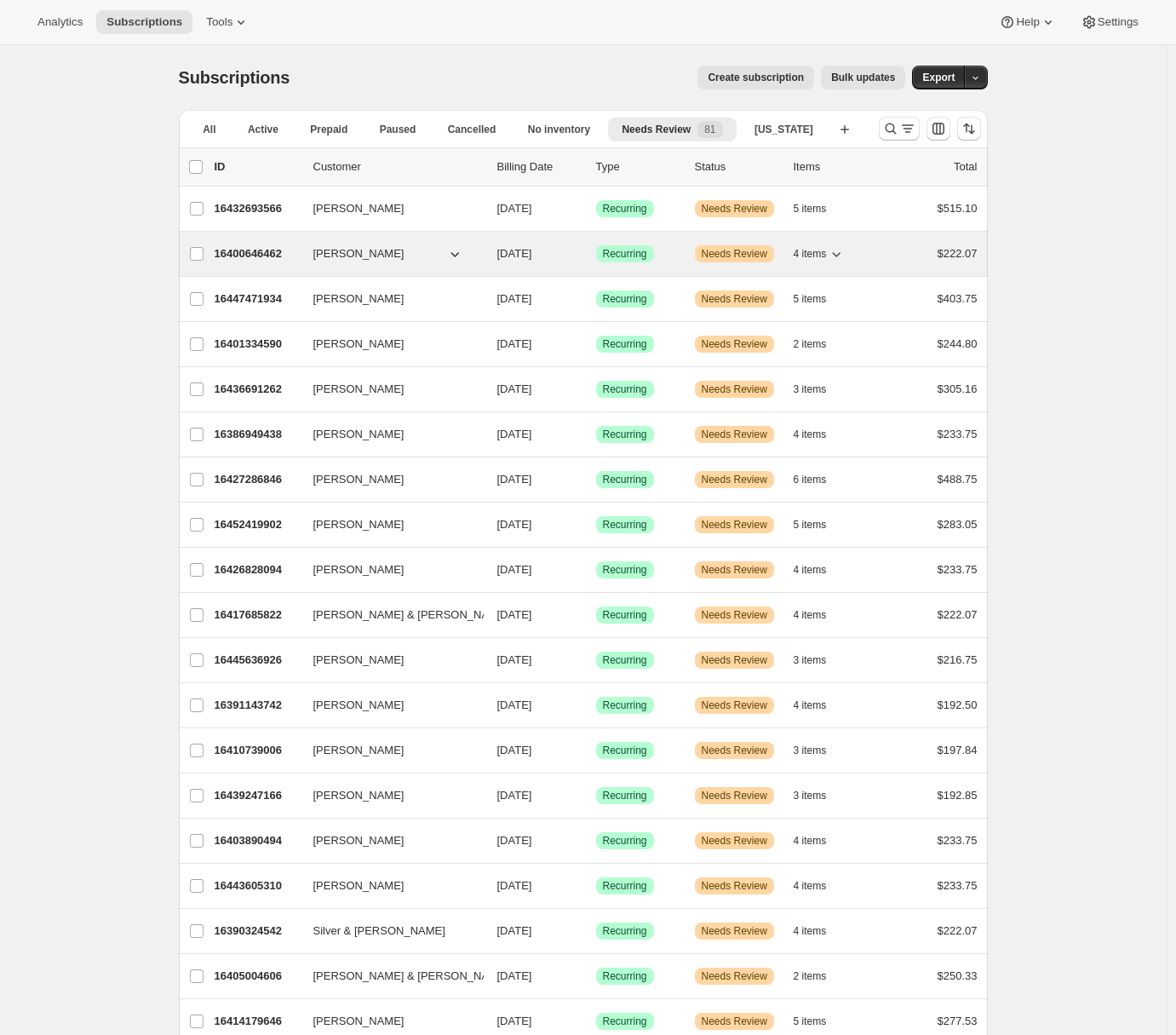
click at [274, 253] on p "16400646462" at bounding box center [257, 254] width 85 height 17
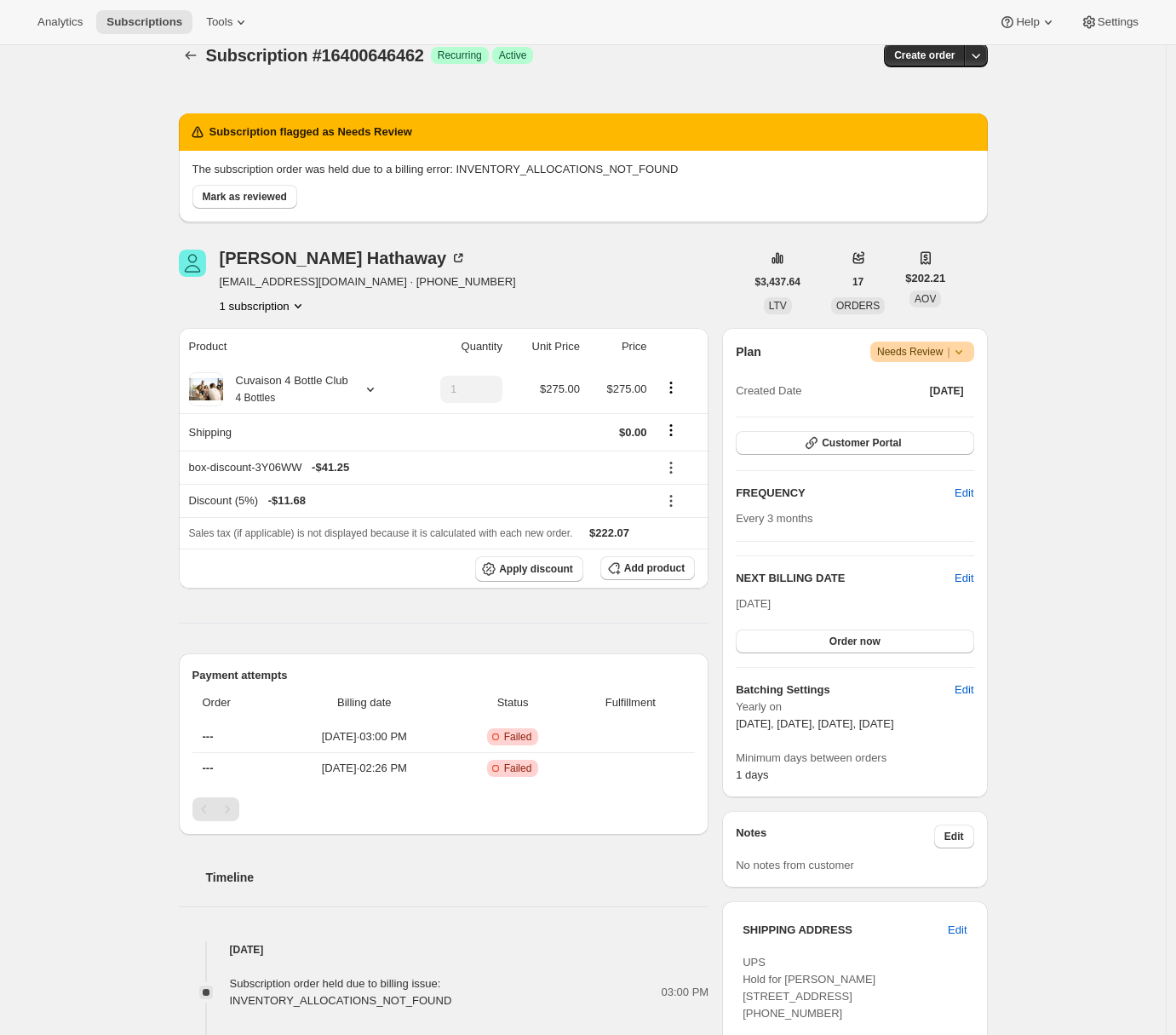
scroll to position [33, 0]
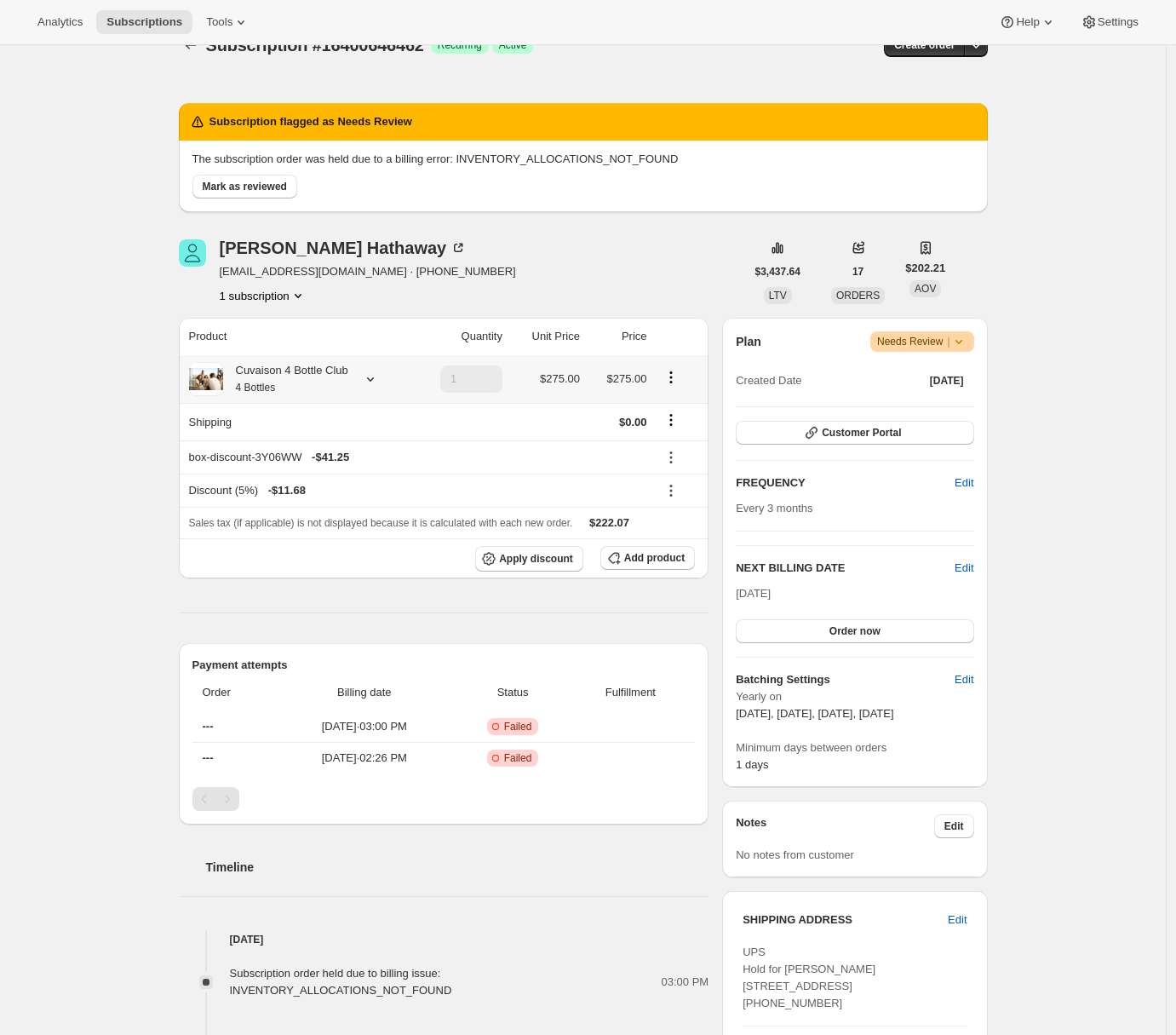
click at [305, 376] on div "Cuvaison 4 Bottle Club 4 Bottles" at bounding box center [286, 378] width 125 height 34
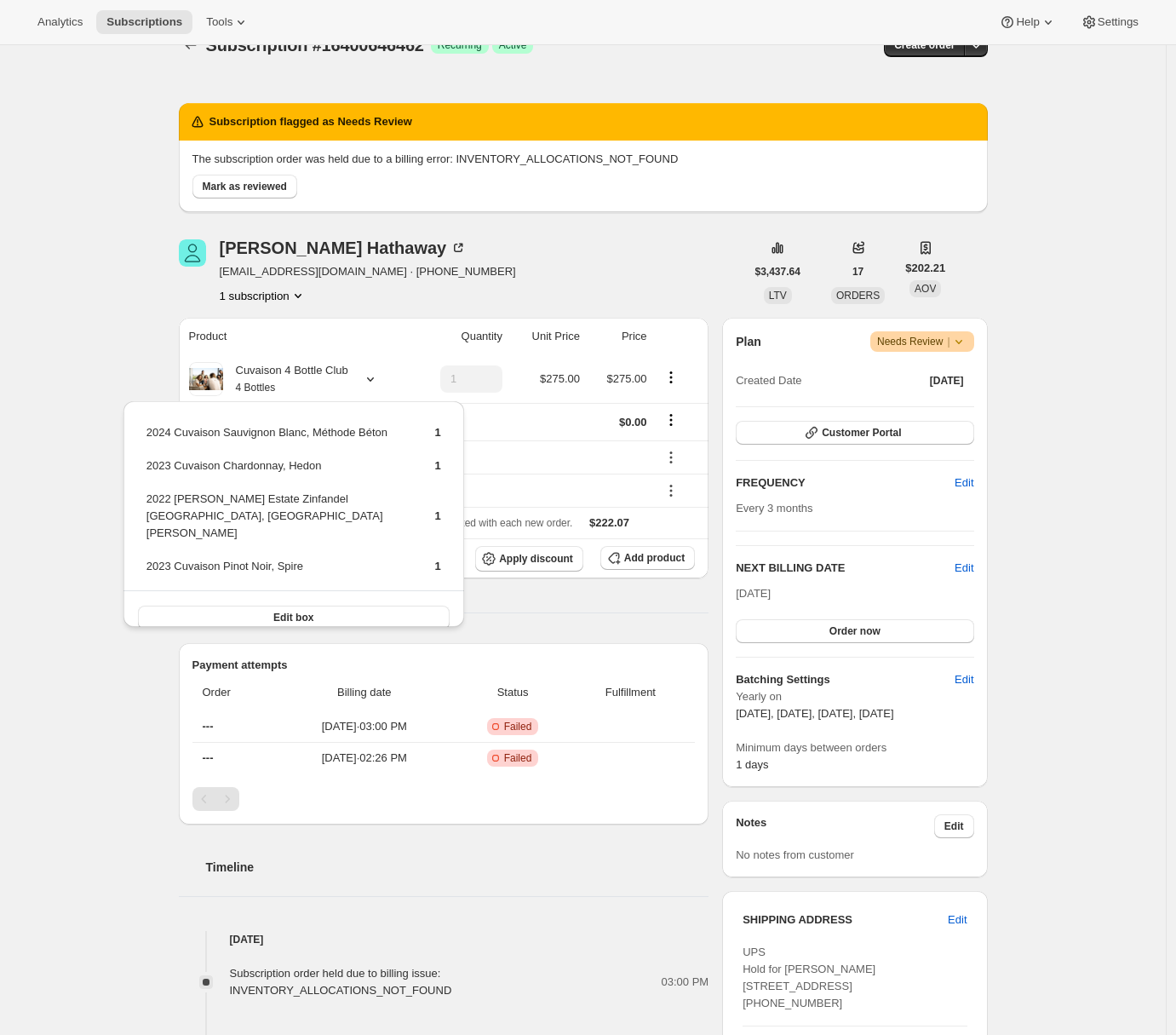
click at [105, 324] on div "Subscription #16400646462. This page is ready Subscription #16400646462 Success…" at bounding box center [582, 823] width 1166 height 1620
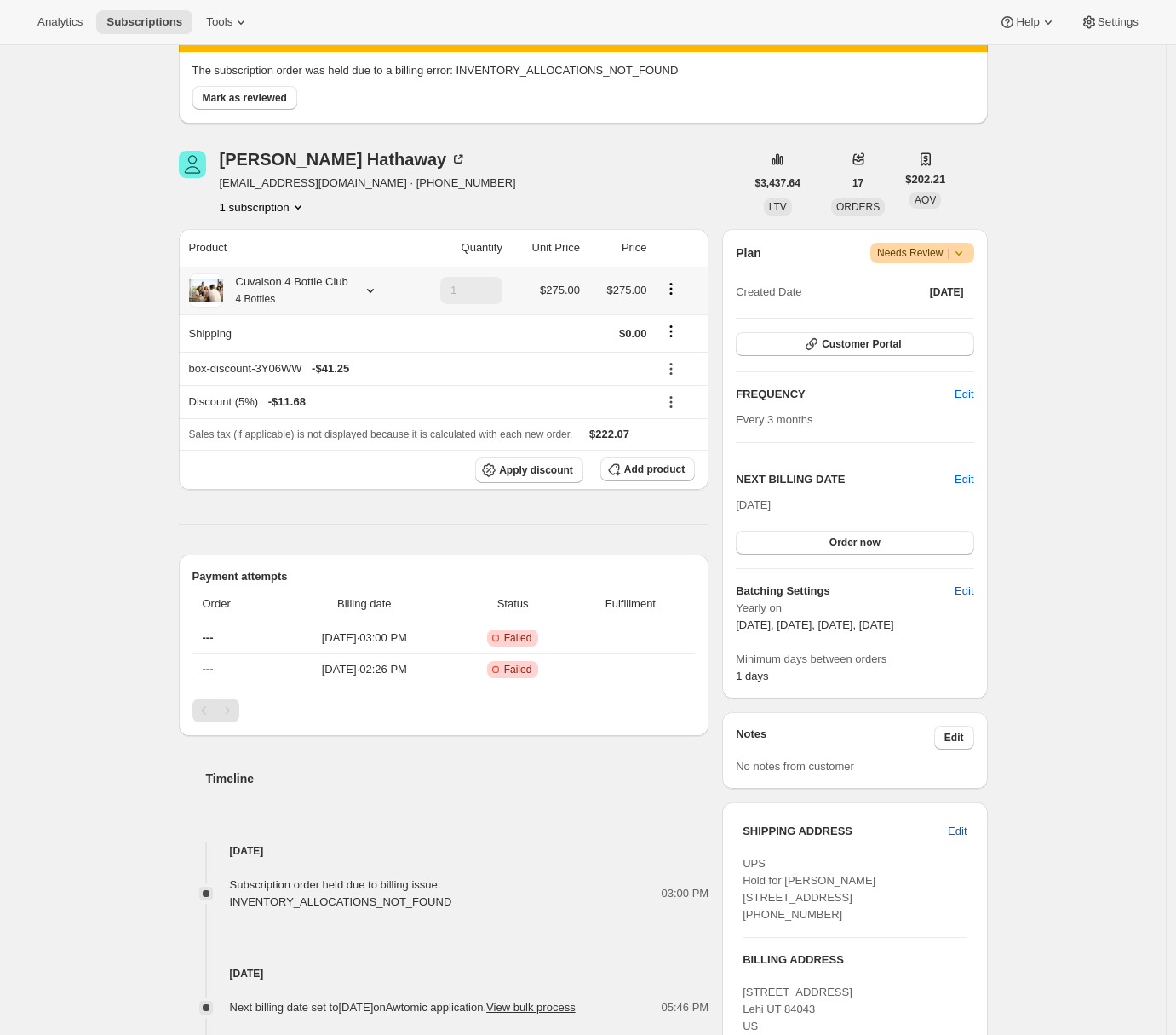
scroll to position [143, 0]
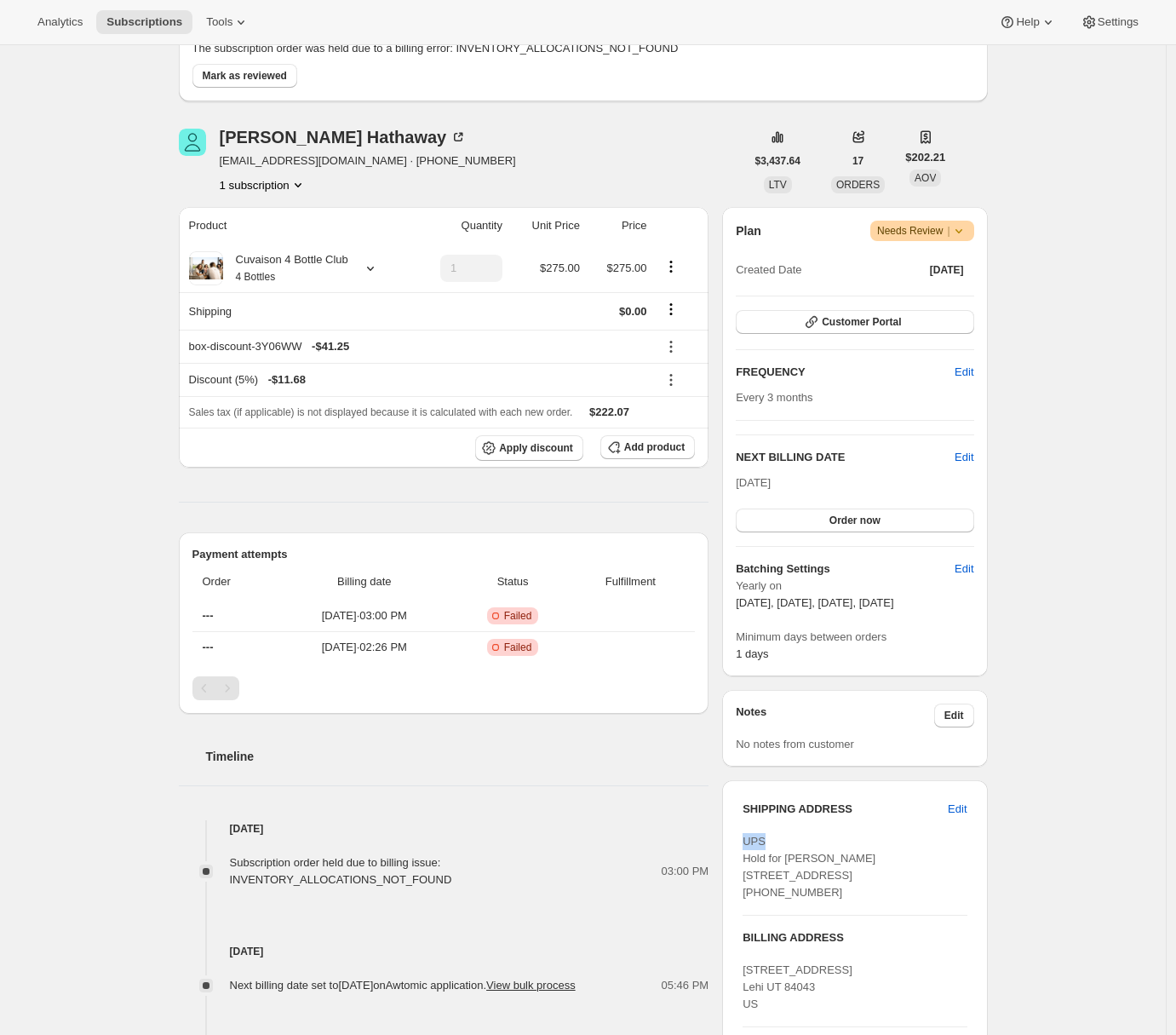
drag, startPoint x: 752, startPoint y: 842, endPoint x: 777, endPoint y: 840, distance: 25.1
click at [777, 840] on div "UPS Hold for Michael Hathaway 550 W Pioneer Blvd NV 89027 Ste 140 Mesquite NV, …" at bounding box center [855, 867] width 224 height 68
click at [107, 340] on div "Subscription #16400646462. This page is ready Subscription #16400646462 Success…" at bounding box center [582, 711] width 1166 height 1620
click at [679, 309] on icon "Shipping actions" at bounding box center [671, 309] width 17 height 17
click at [668, 338] on span "Edit shipping rate" at bounding box center [673, 343] width 85 height 13
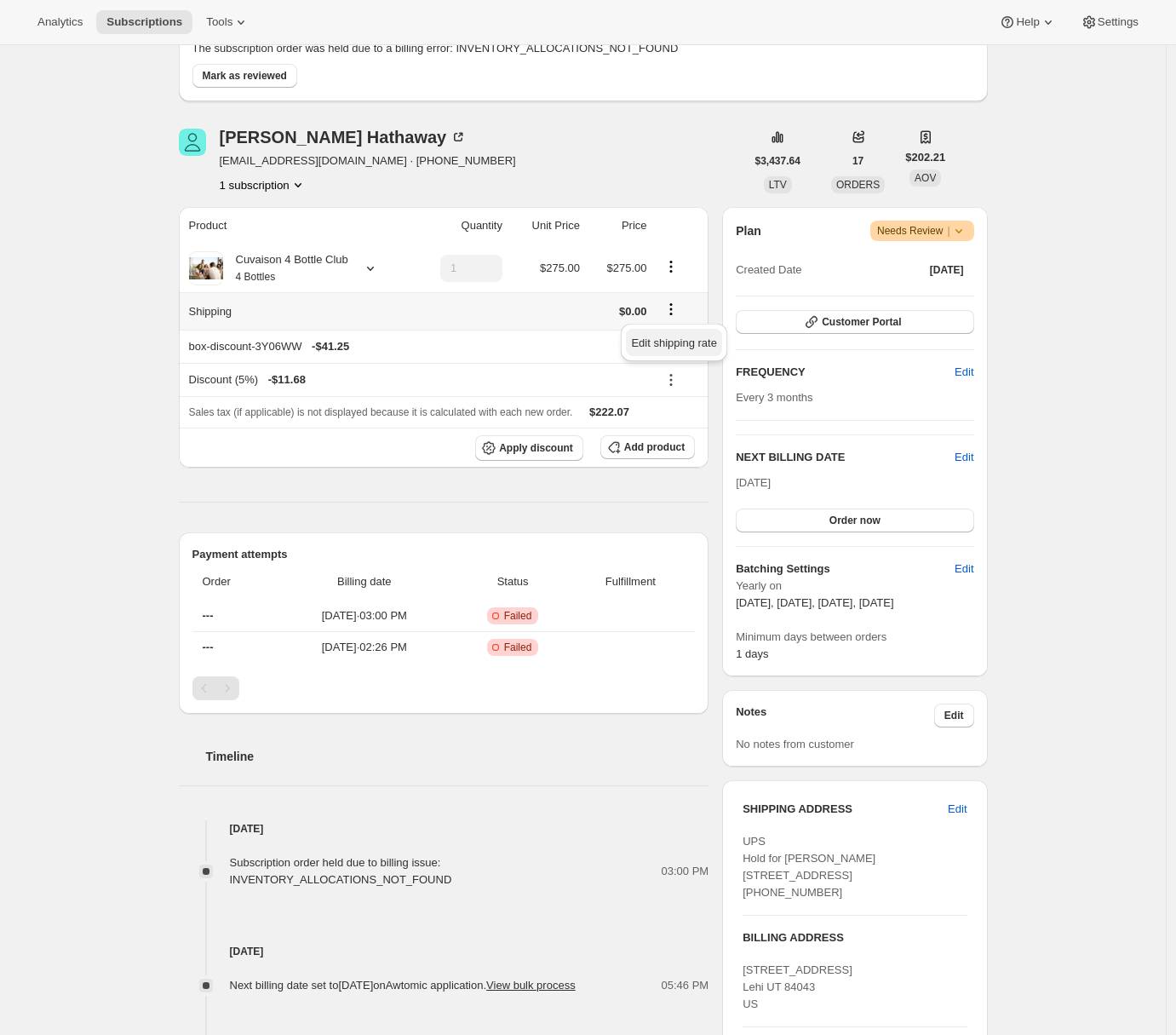
scroll to position [0, 0]
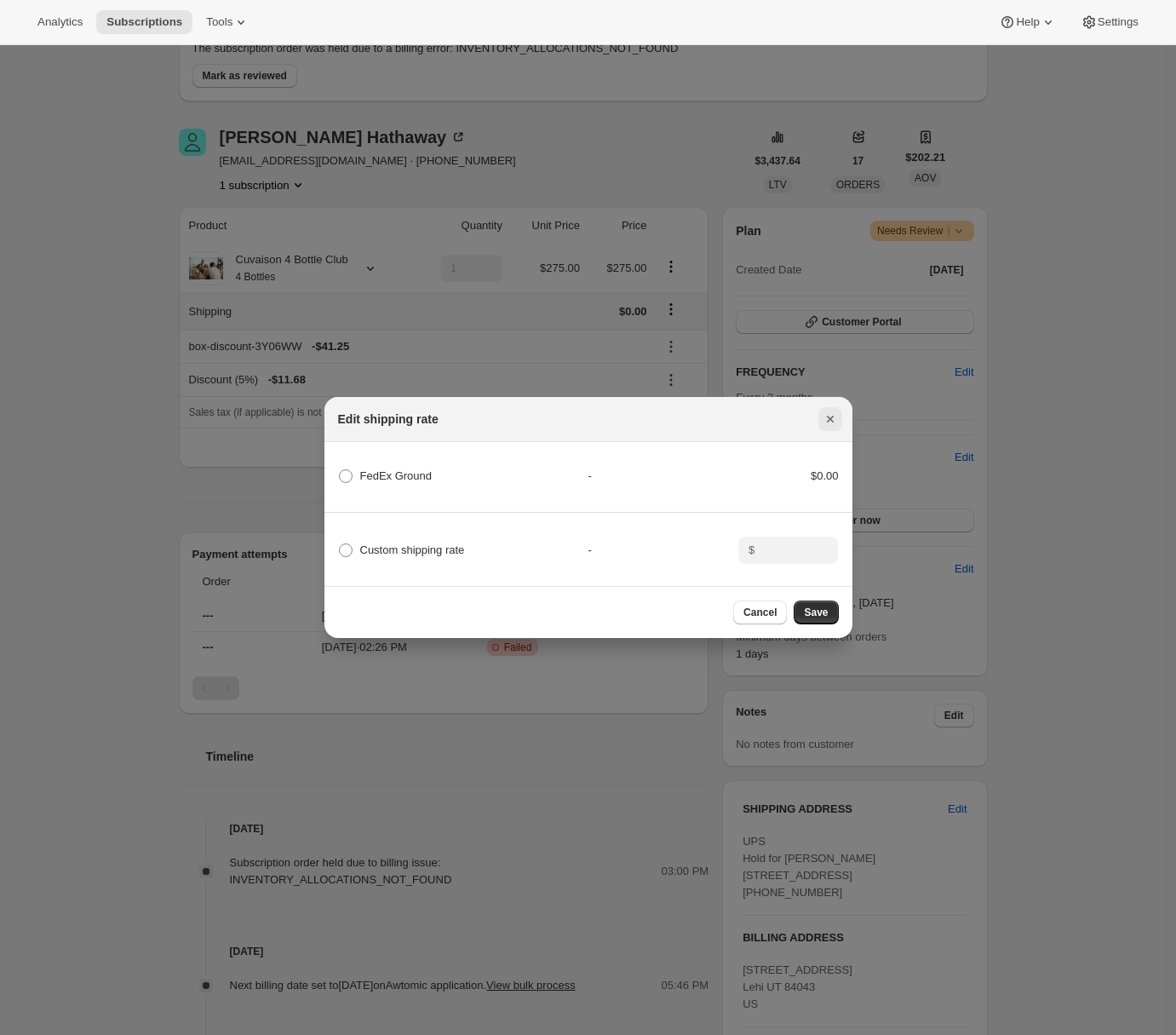
click at [827, 416] on icon "Close" at bounding box center [829, 420] width 7 height 7
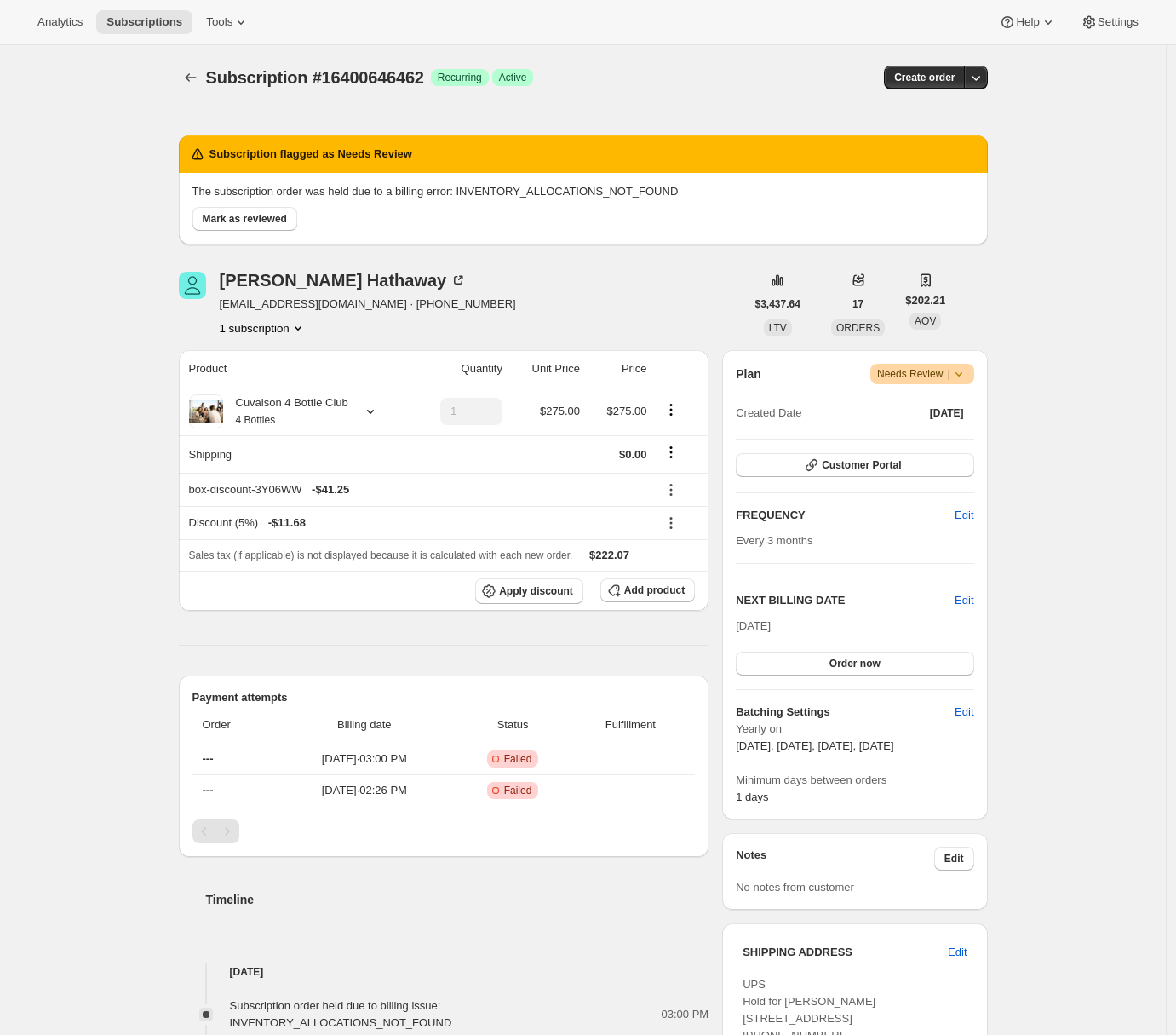
click at [123, 450] on div "Subscription #16400646462. This page is ready Subscription #16400646462 Success…" at bounding box center [582, 855] width 1166 height 1620
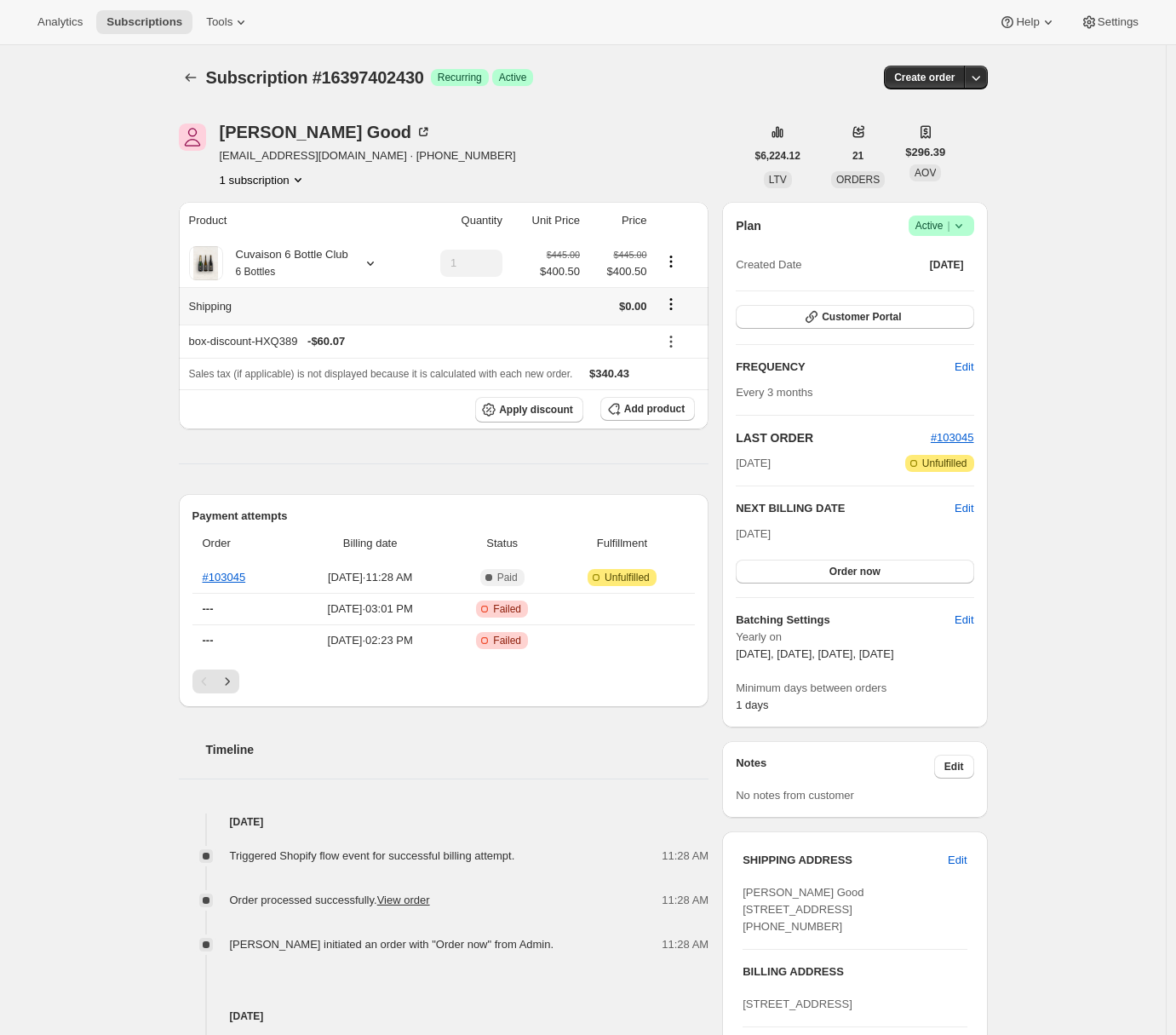
click at [669, 311] on icon "Shipping actions" at bounding box center [671, 304] width 17 height 17
click at [673, 338] on span "Edit shipping rate" at bounding box center [674, 338] width 85 height 13
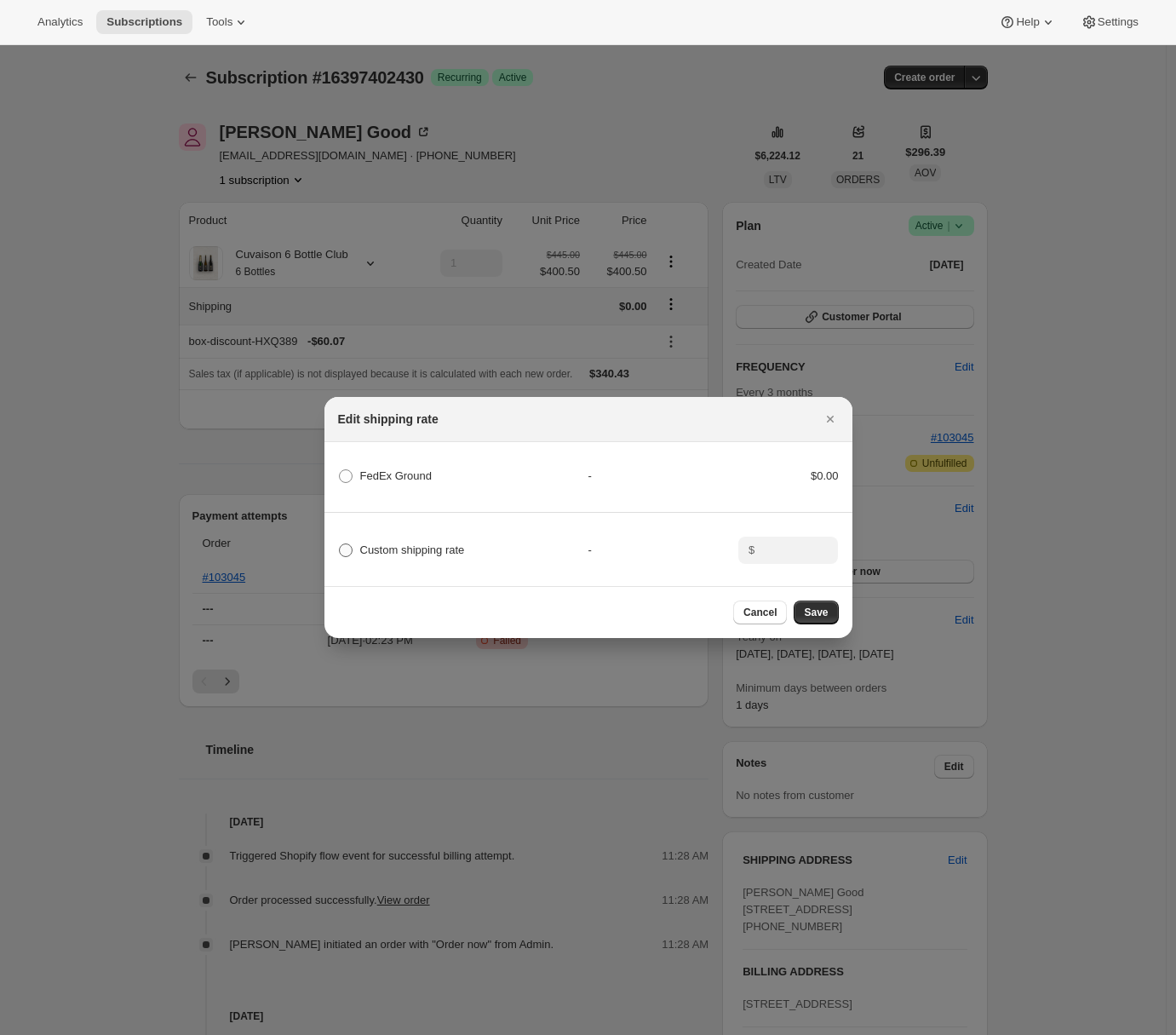
click at [355, 548] on label "Custom shipping rate" at bounding box center [401, 551] width 127 height 24
click at [340, 545] on input "Custom shipping rate" at bounding box center [339, 544] width 1 height 1
radio input "true"
click at [832, 415] on icon "Close" at bounding box center [830, 420] width 17 height 17
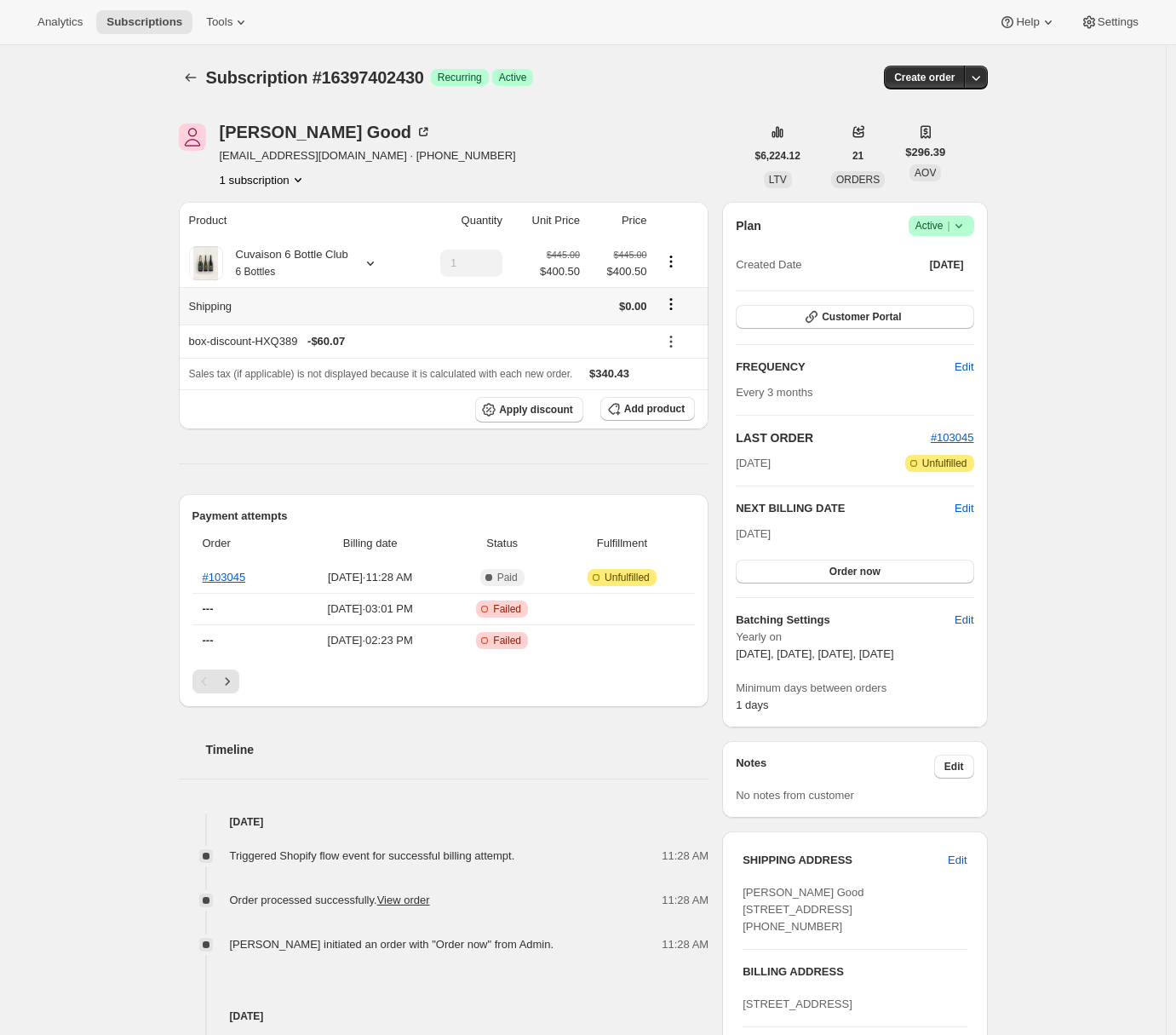
click at [74, 176] on div "Subscription #16397402430. This page is ready Subscription #16397402430 Success…" at bounding box center [582, 815] width 1166 height 1541
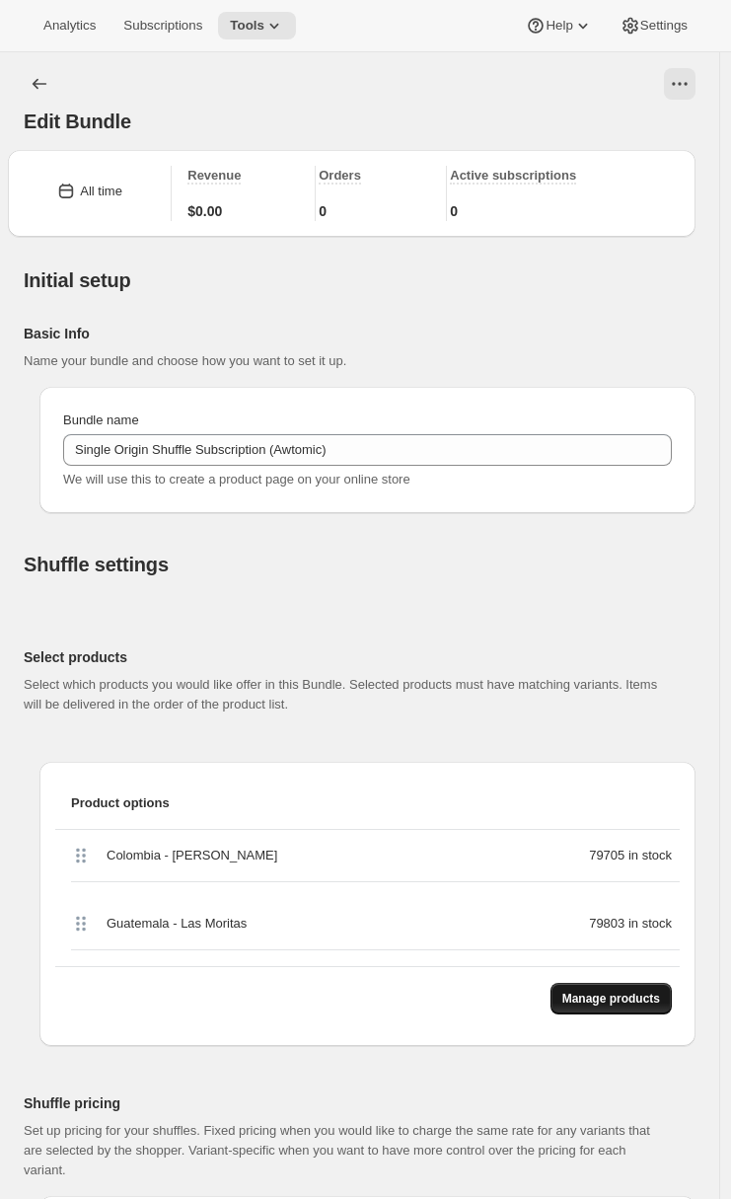
click at [592, 998] on span "Manage products" at bounding box center [612, 999] width 98 height 16
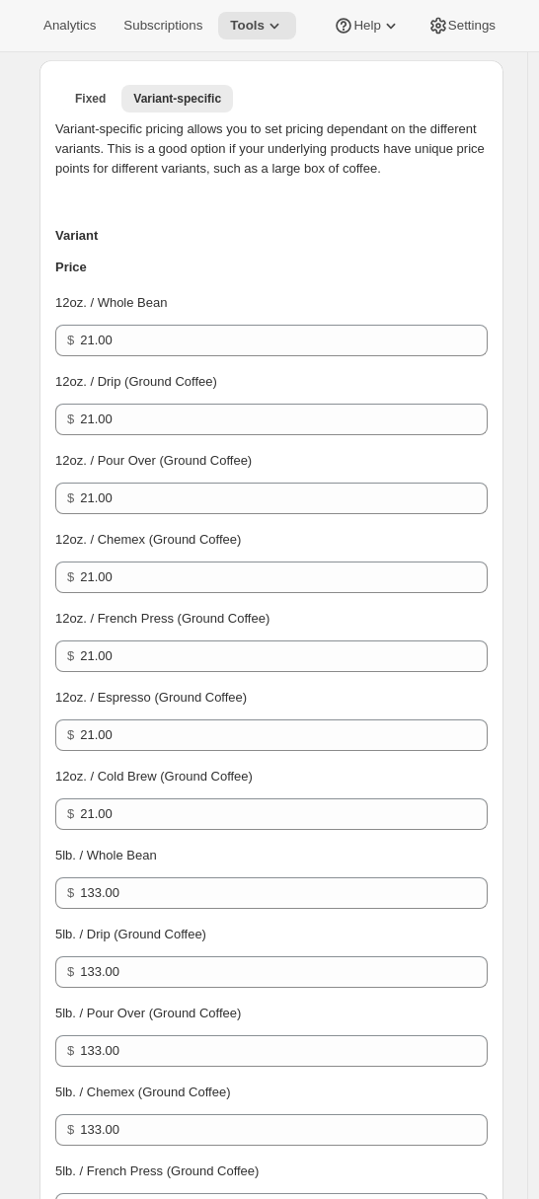
scroll to position [858, 0]
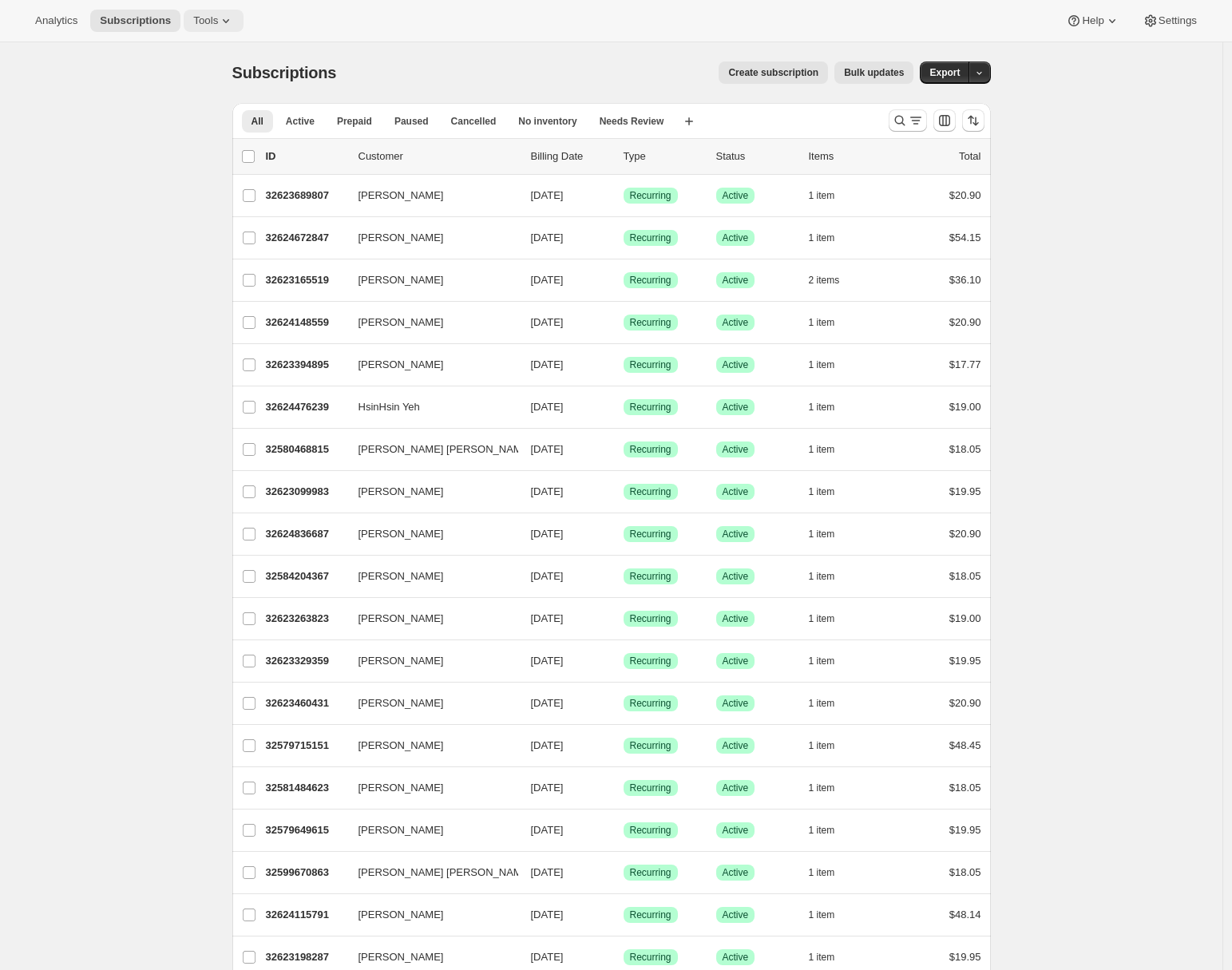
click at [231, 16] on icon at bounding box center [226, 21] width 16 height 16
click at [194, 109] on span "Bundles" at bounding box center [223, 108] width 142 height 16
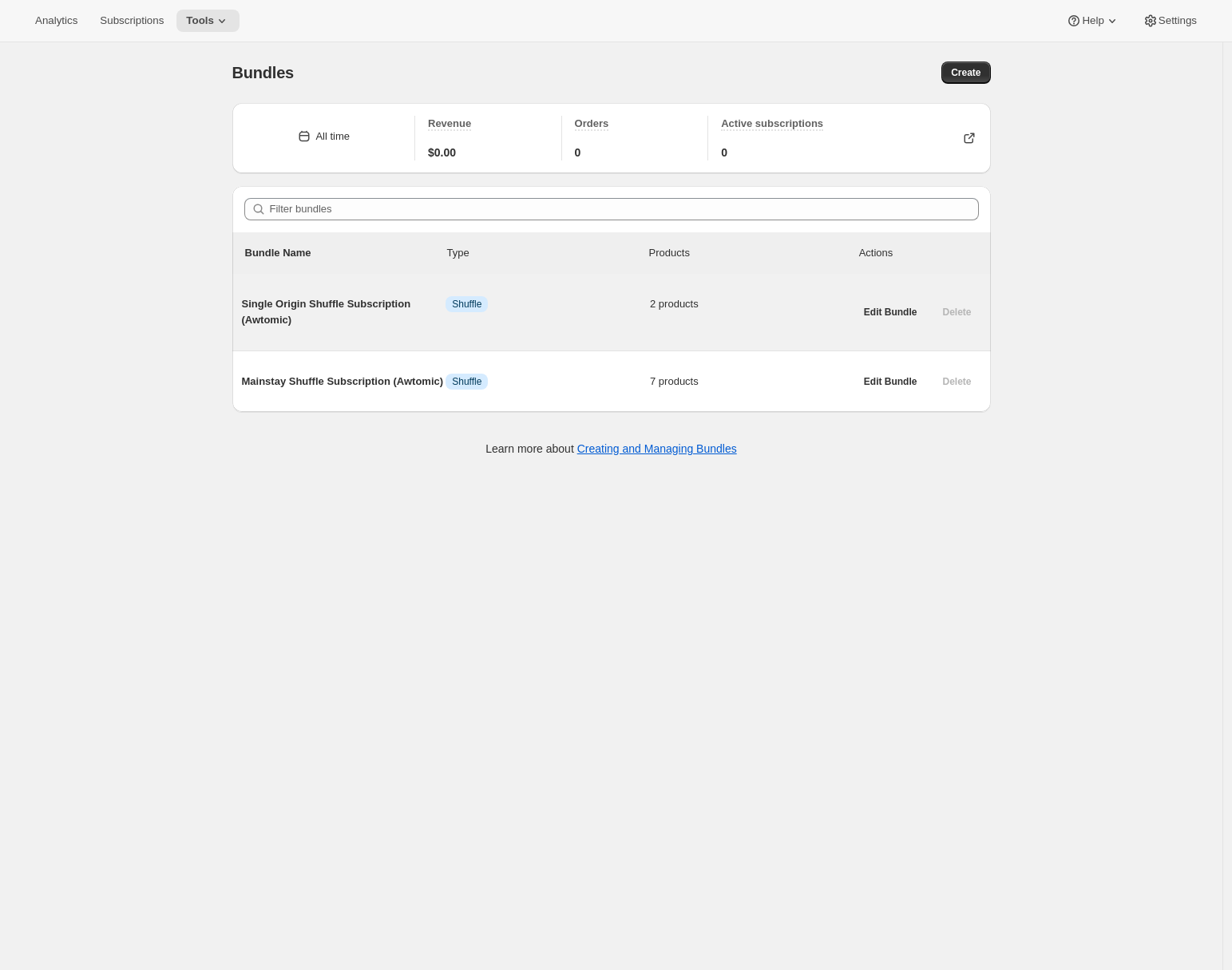
click at [334, 322] on span "Single Origin Shuffle Subscription (Awtomic)" at bounding box center [344, 311] width 205 height 32
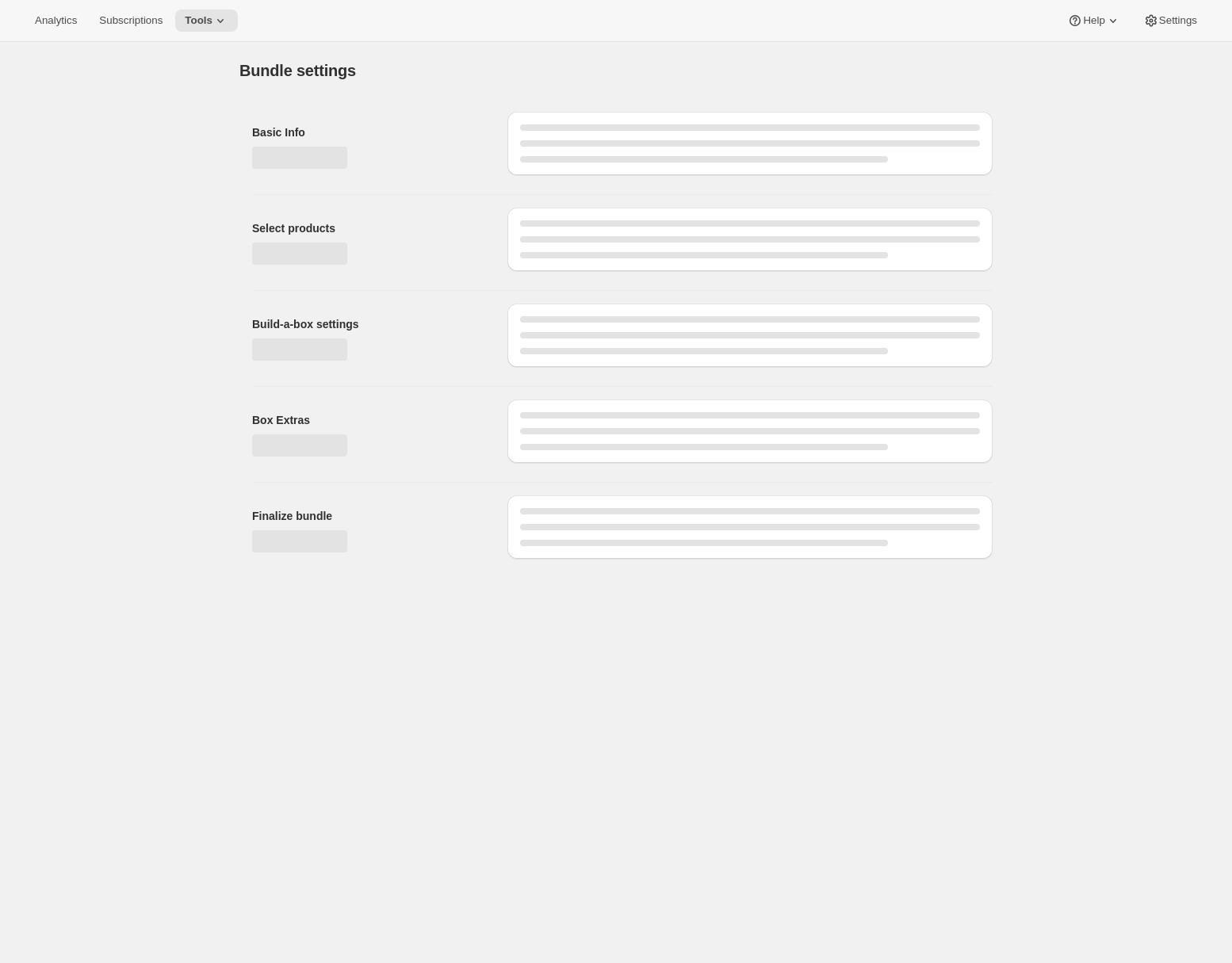
type input "Single Origin Shuffle Subscription (Awtomic)"
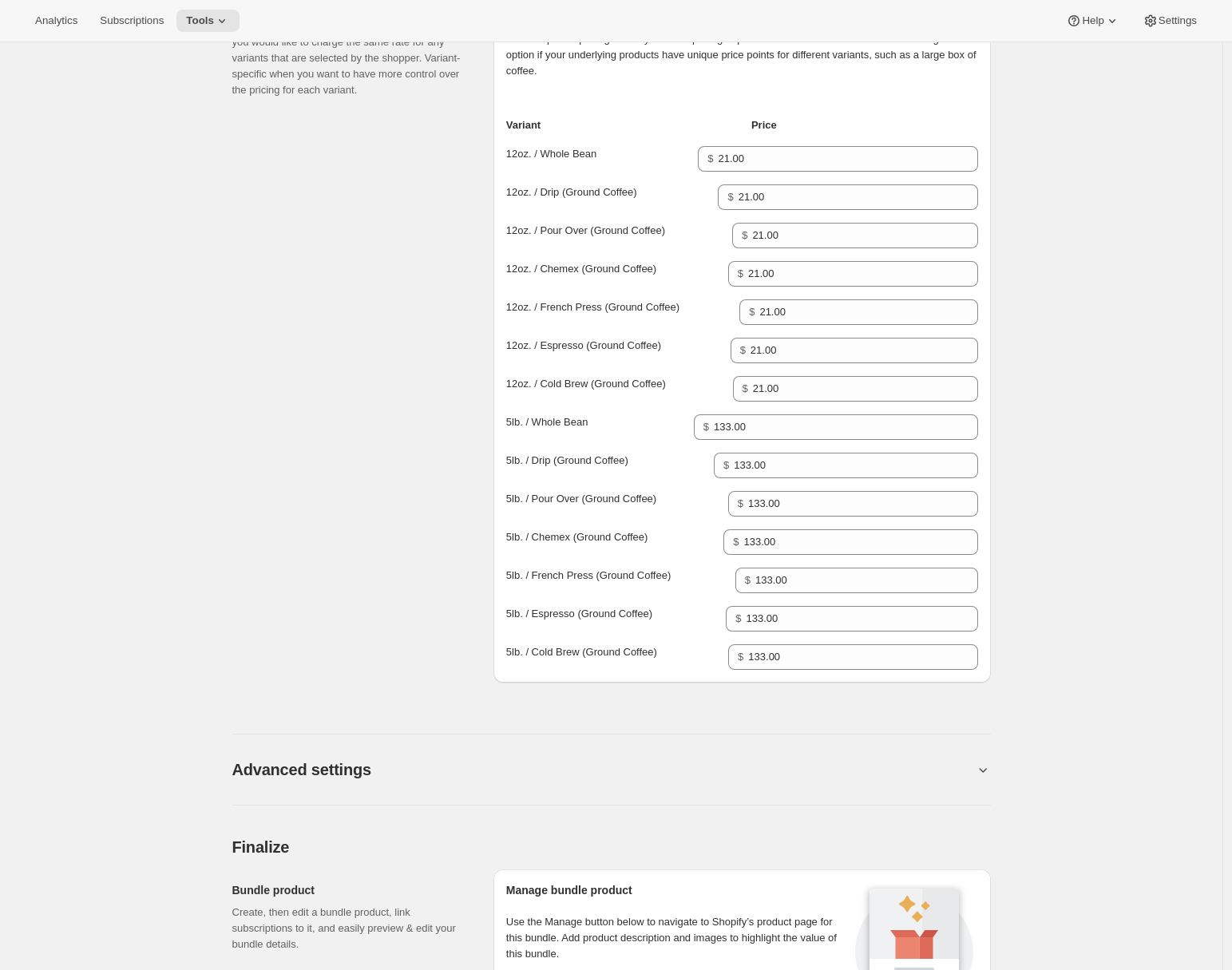
scroll to position [1046, 0]
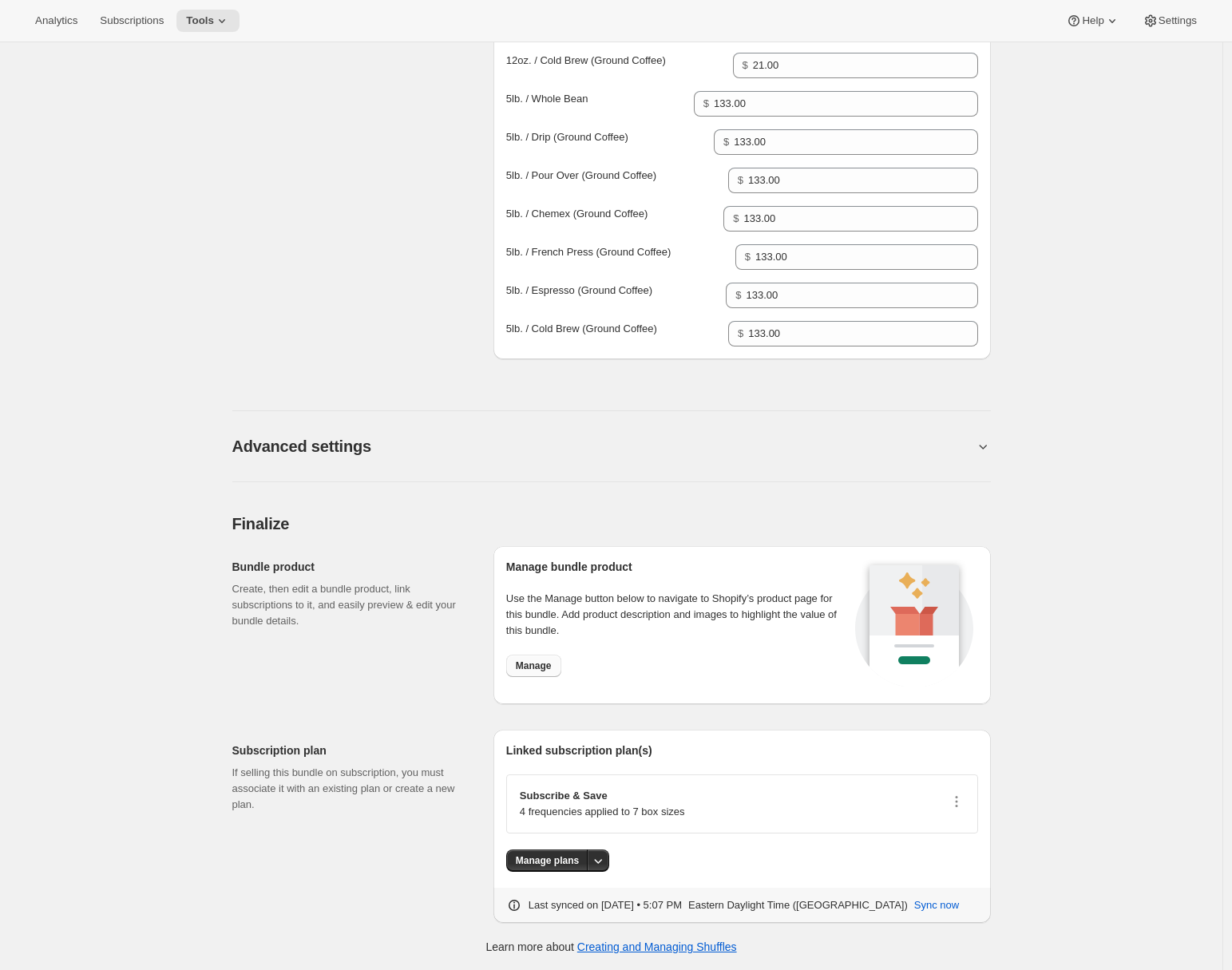
click at [535, 668] on span "Manage" at bounding box center [534, 666] width 36 height 13
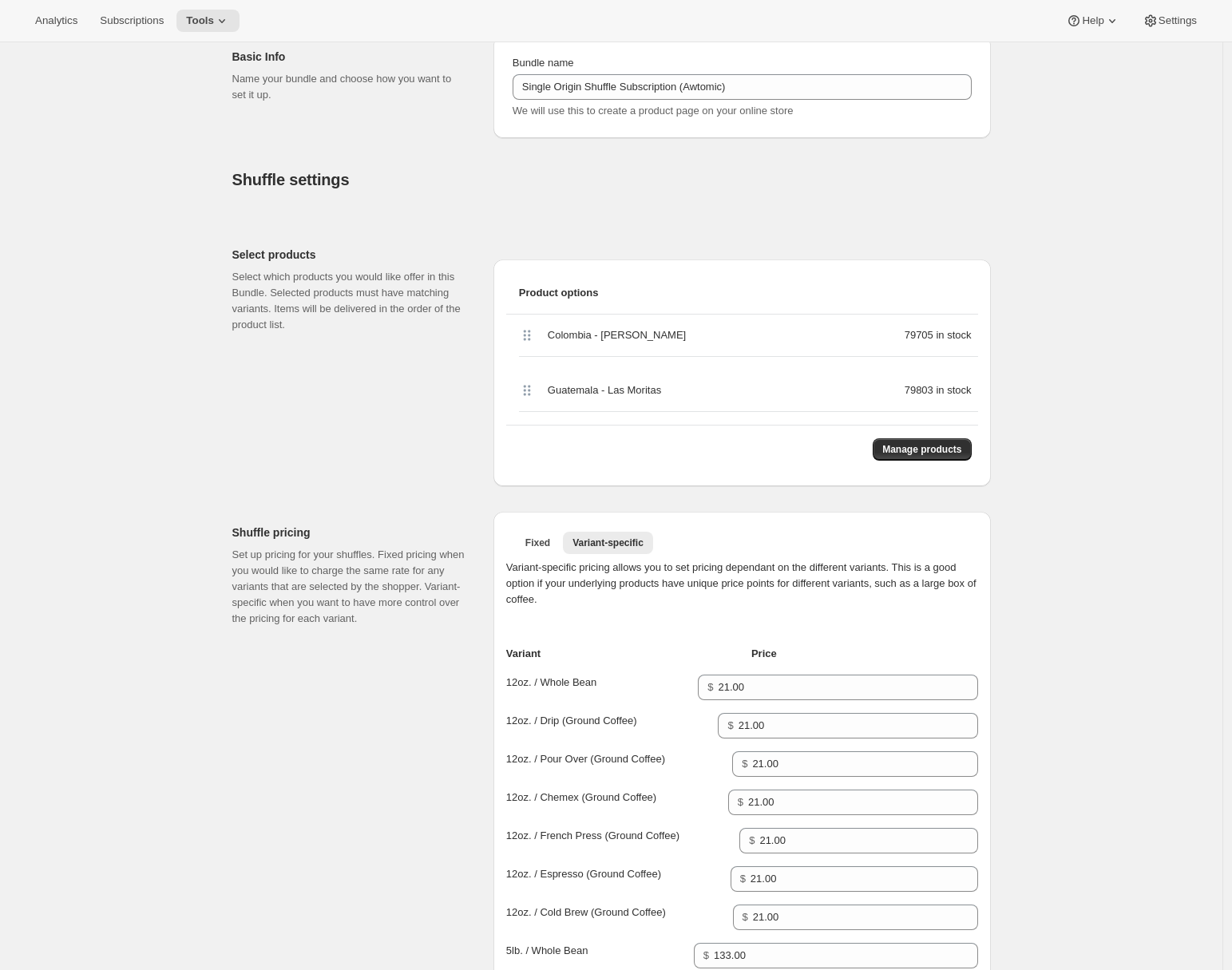
scroll to position [0, 0]
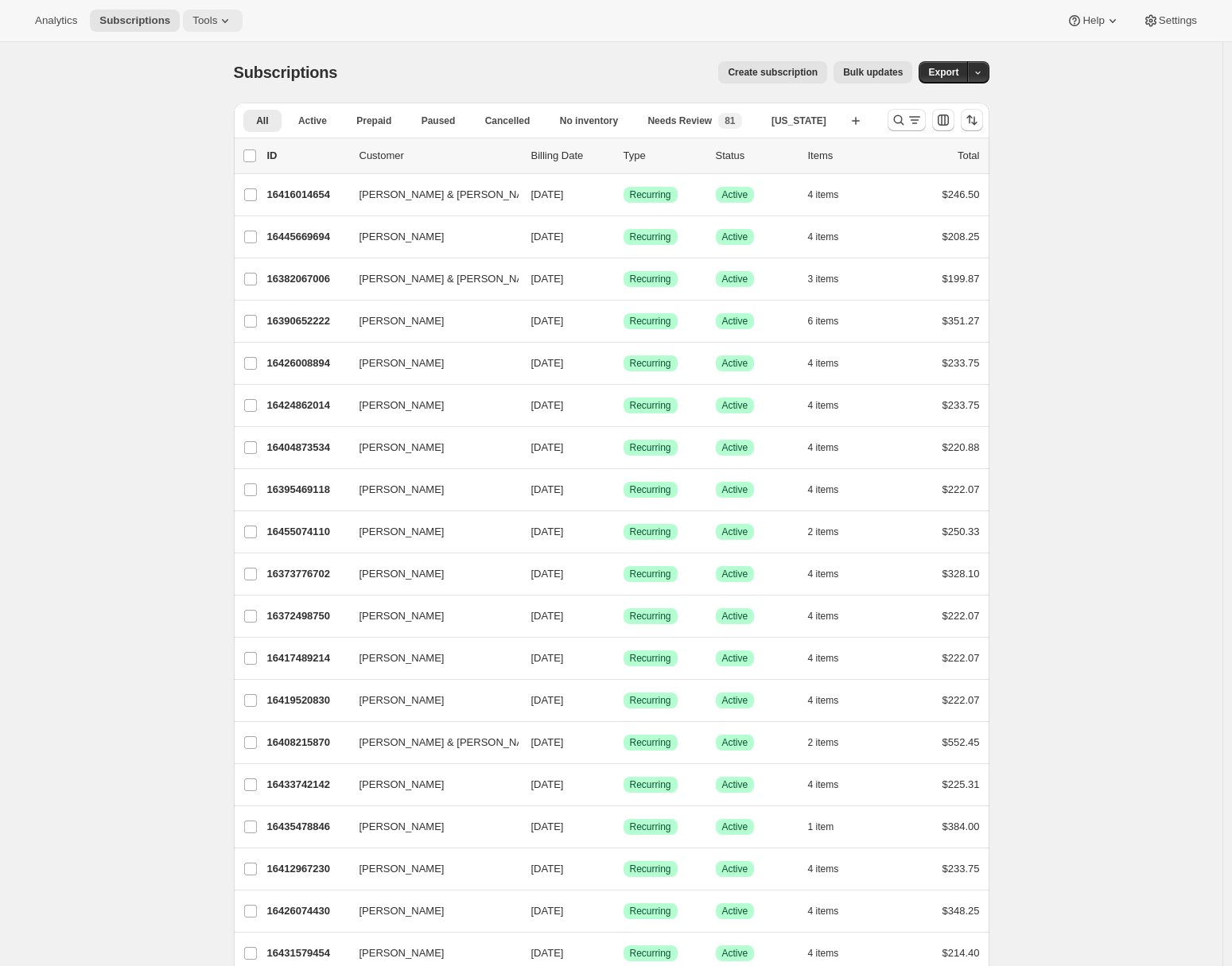
click at [217, 27] on span "Tools" at bounding box center [205, 21] width 25 height 13
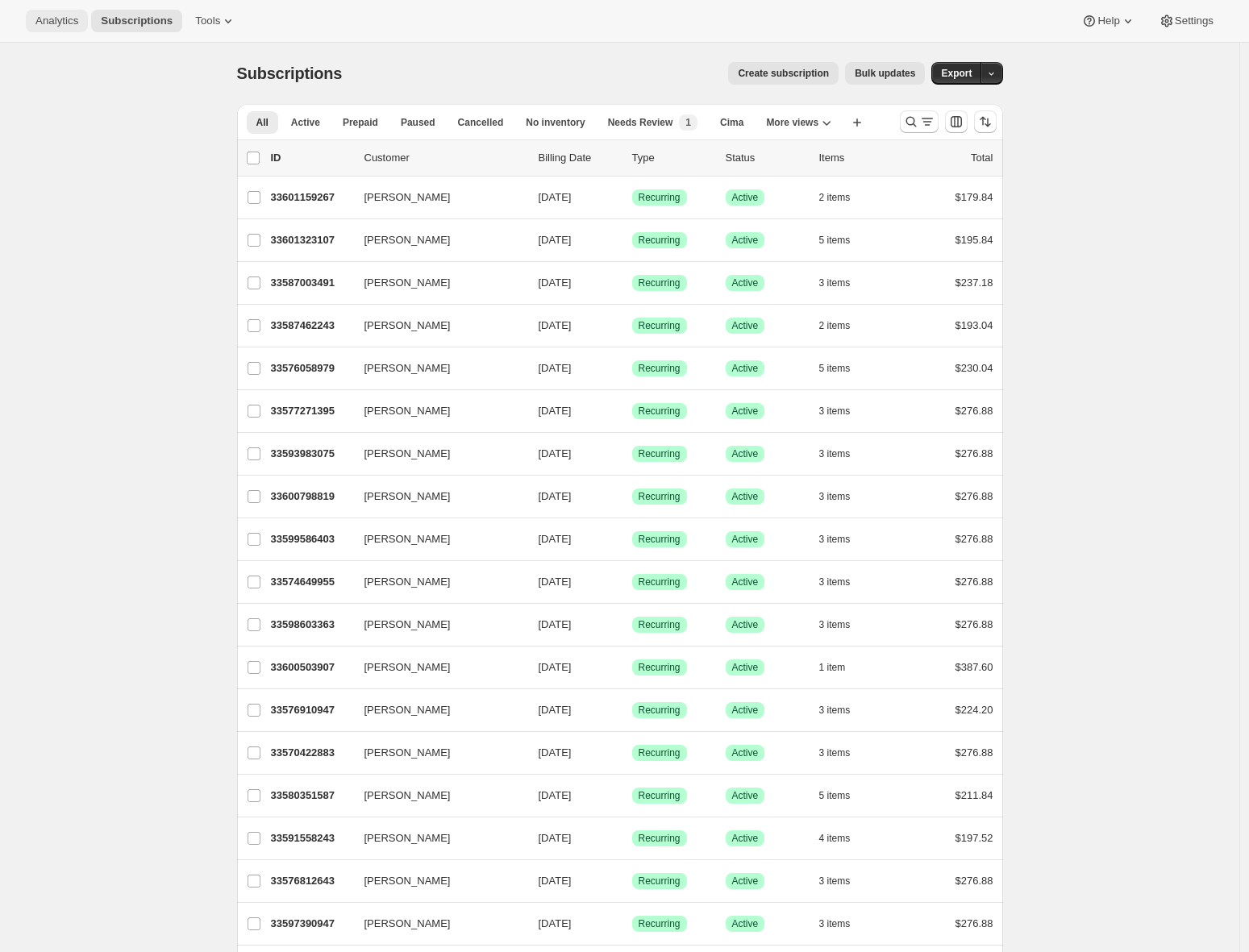
click at [43, 24] on span "Analytics" at bounding box center [56, 21] width 42 height 13
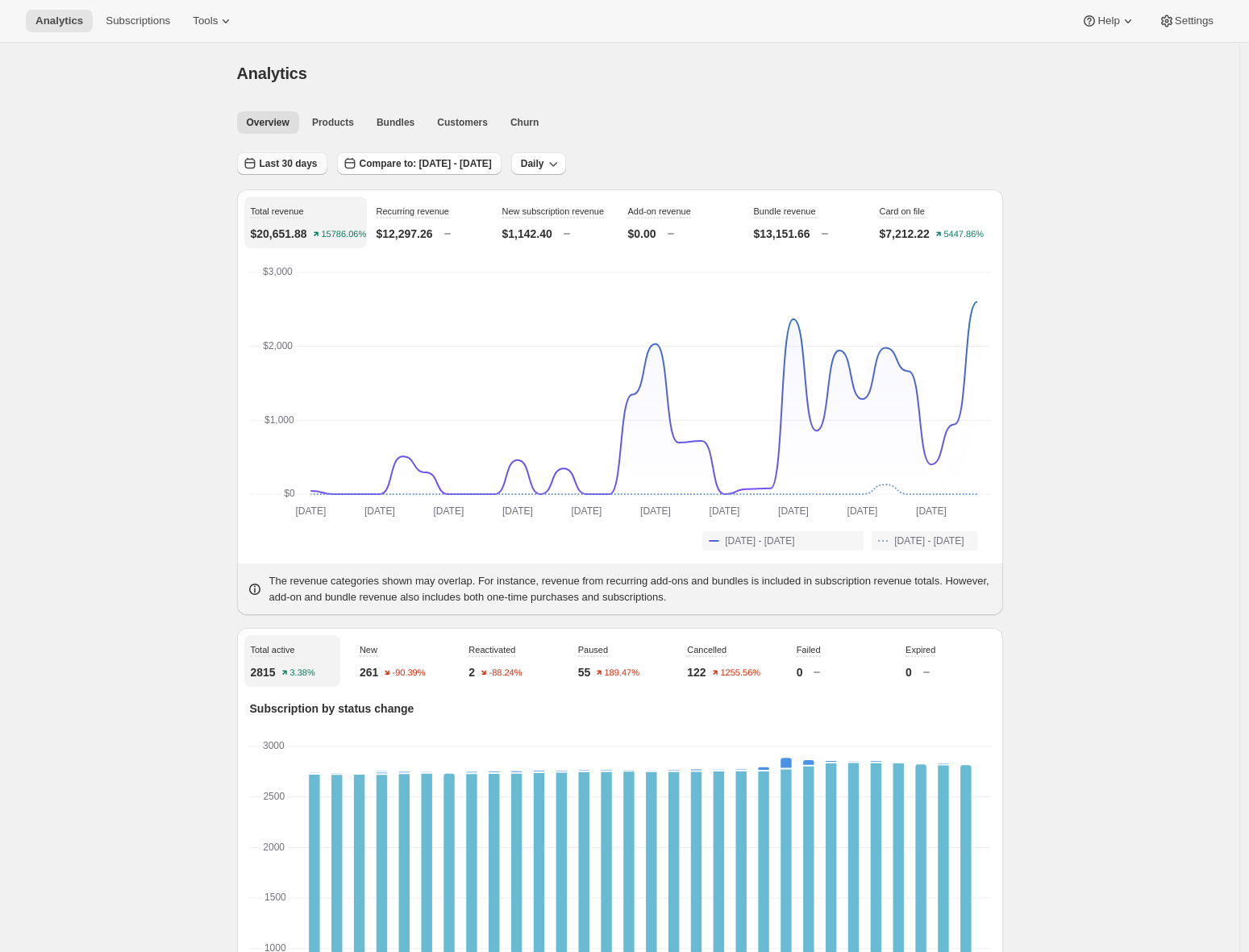
click at [280, 163] on span "Last 30 days" at bounding box center [288, 163] width 58 height 13
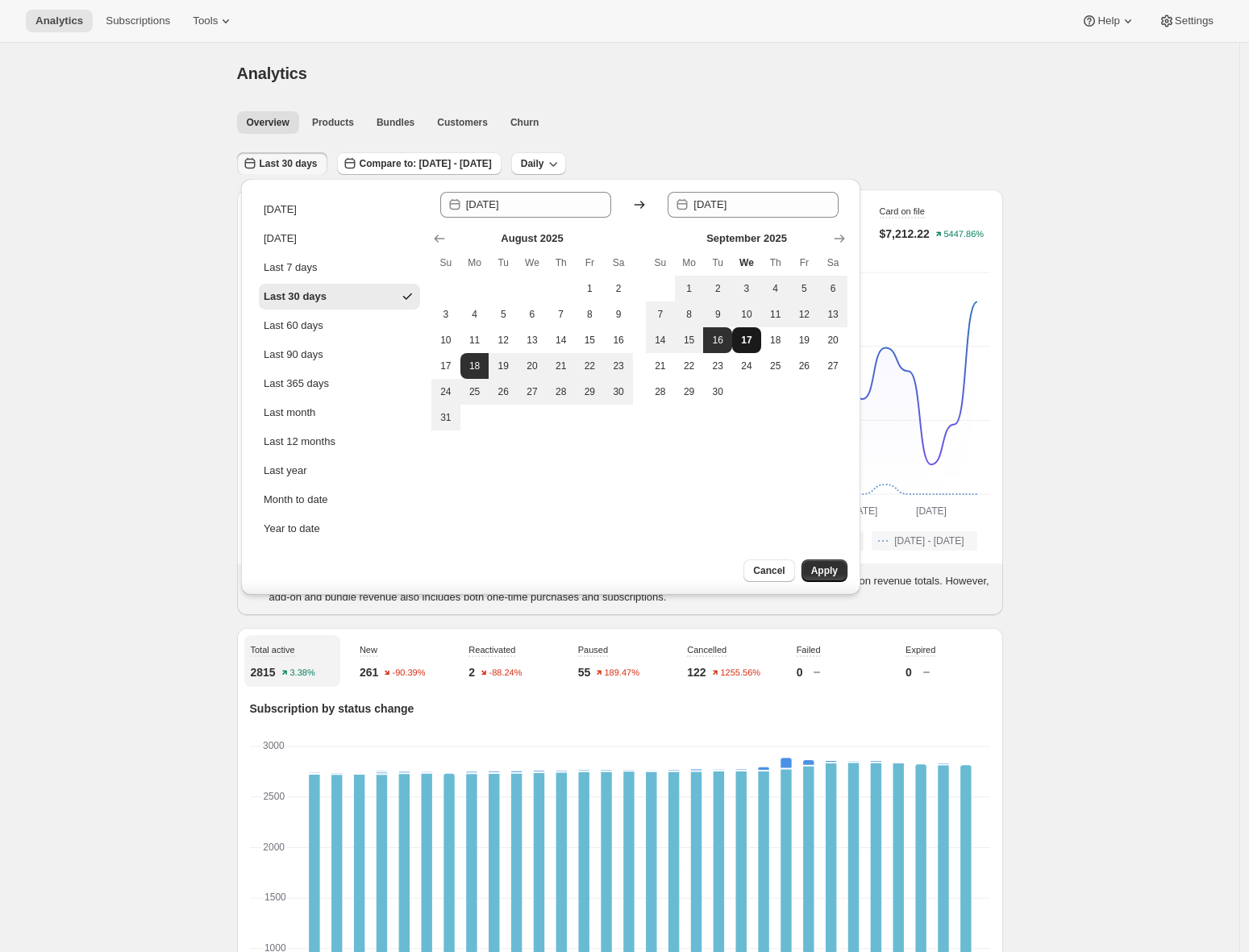
click at [743, 339] on span "17" at bounding box center [747, 340] width 16 height 13
type input "[DATE]"
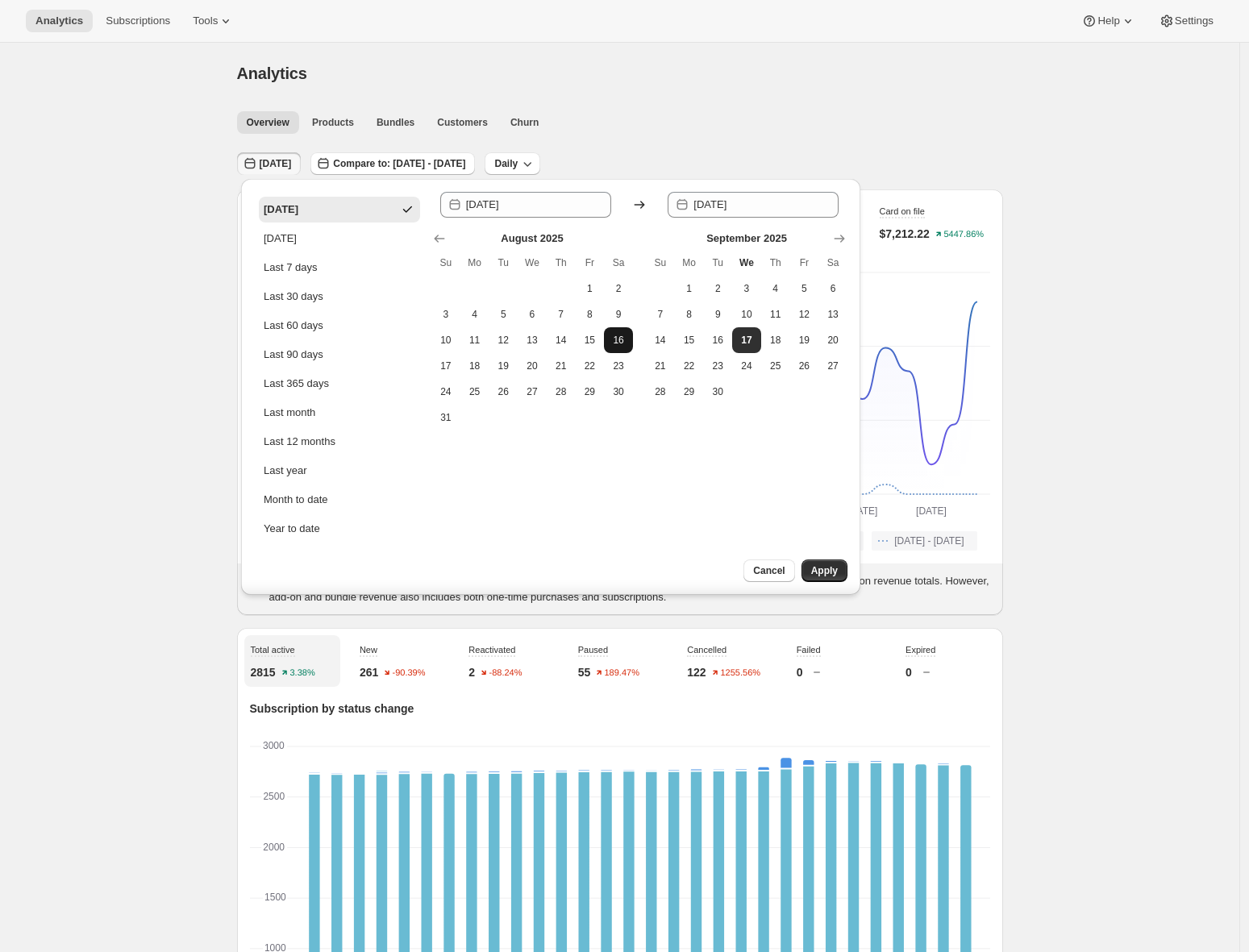
click at [611, 339] on span "16" at bounding box center [618, 340] width 16 height 13
type input "[DATE]"
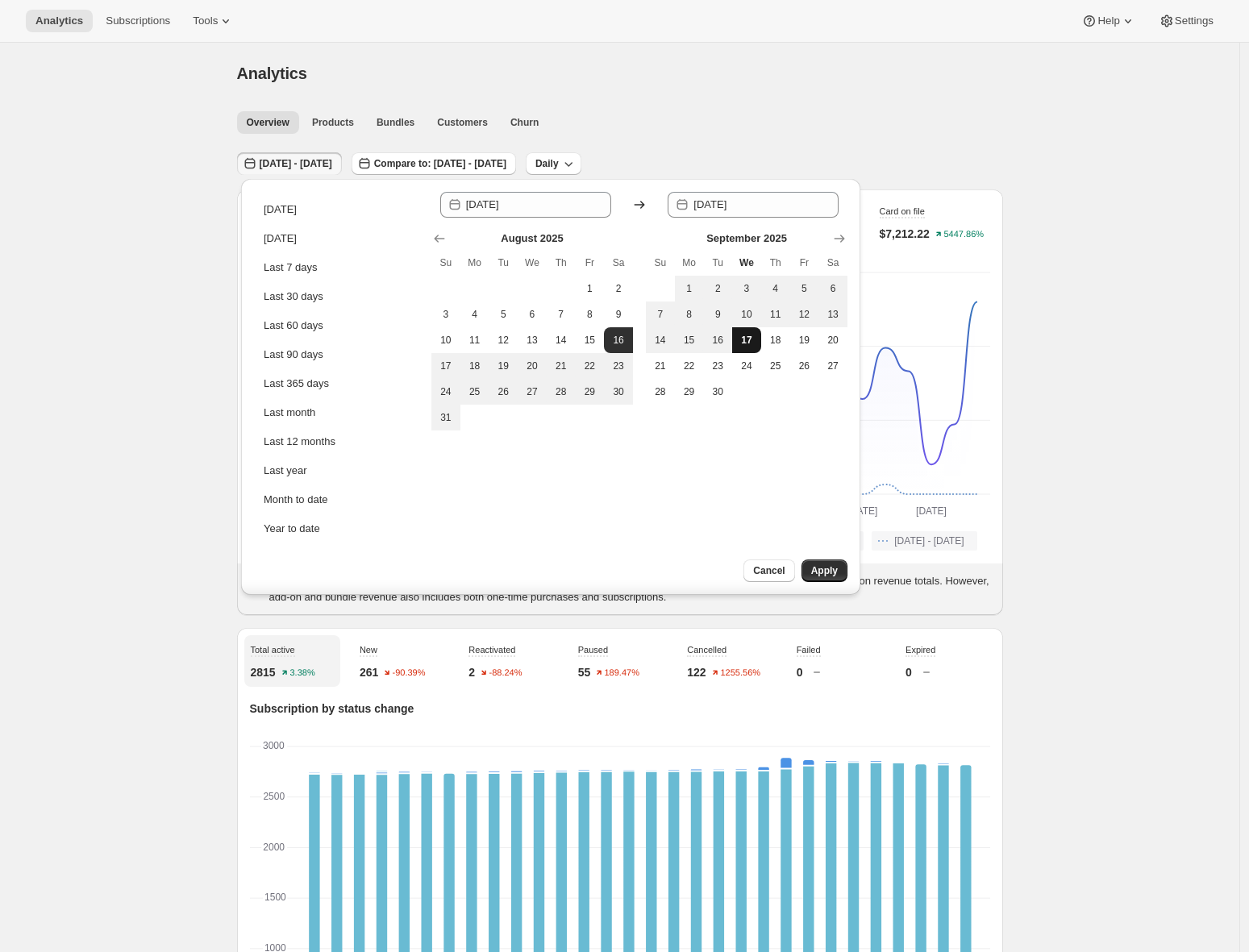
click at [746, 336] on span "17" at bounding box center [747, 340] width 16 height 13
type input "[DATE]"
click at [832, 566] on span "Apply" at bounding box center [824, 571] width 27 height 13
